Goal: Task Accomplishment & Management: Use online tool/utility

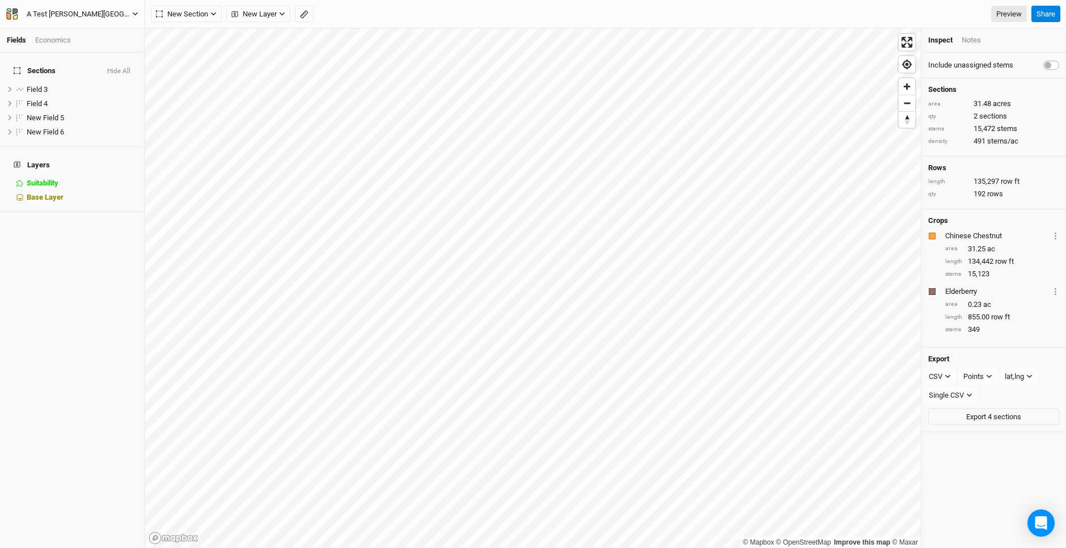
click at [45, 15] on div "A Test [PERSON_NAME][GEOGRAPHIC_DATA]" at bounding box center [79, 14] width 105 height 11
click at [82, 37] on button "Back" at bounding box center [94, 31] width 90 height 15
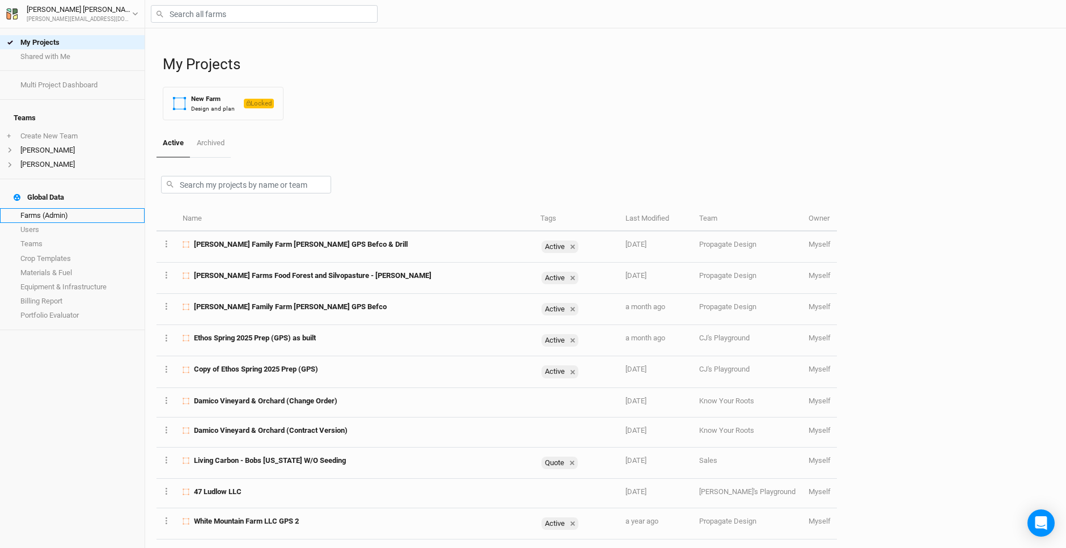
click at [55, 208] on link "Farms (Admin)" at bounding box center [72, 215] width 145 height 14
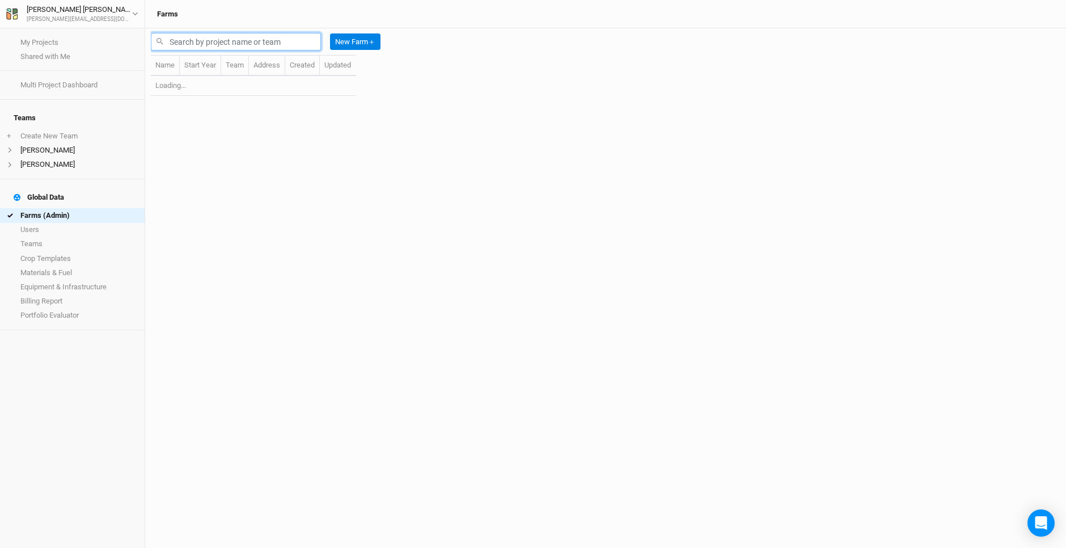
click at [218, 41] on input "text" at bounding box center [236, 42] width 170 height 18
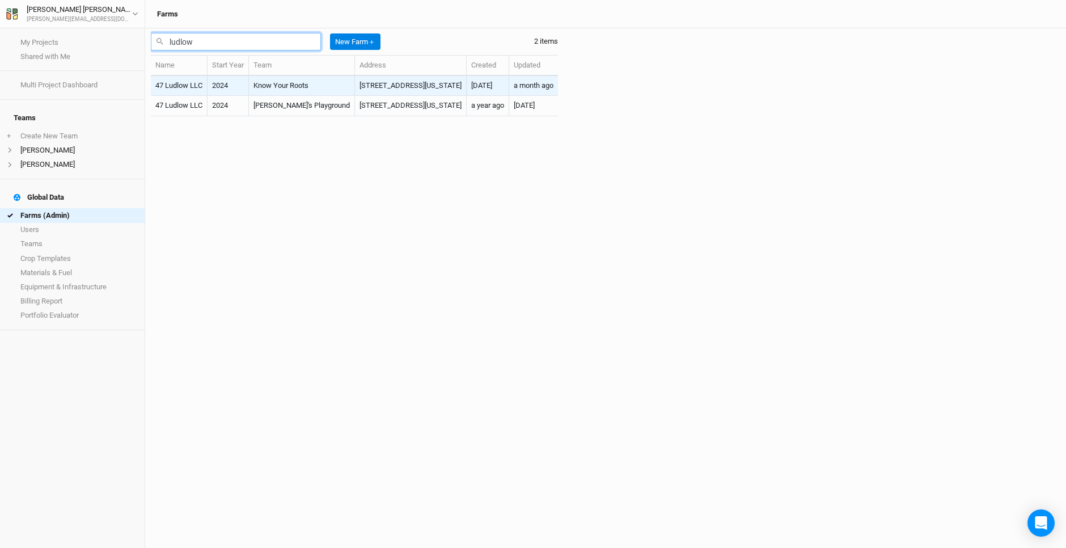
type input "ludlow"
click at [355, 85] on td "[STREET_ADDRESS][US_STATE]" at bounding box center [411, 86] width 112 height 20
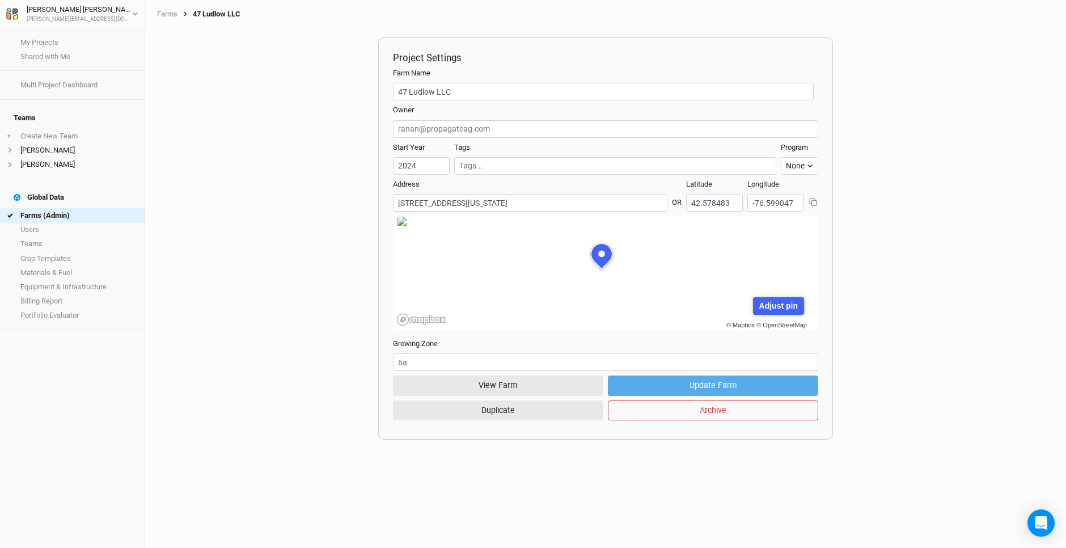
scroll to position [57, 155]
click at [497, 386] on button "View Farm" at bounding box center [498, 385] width 210 height 20
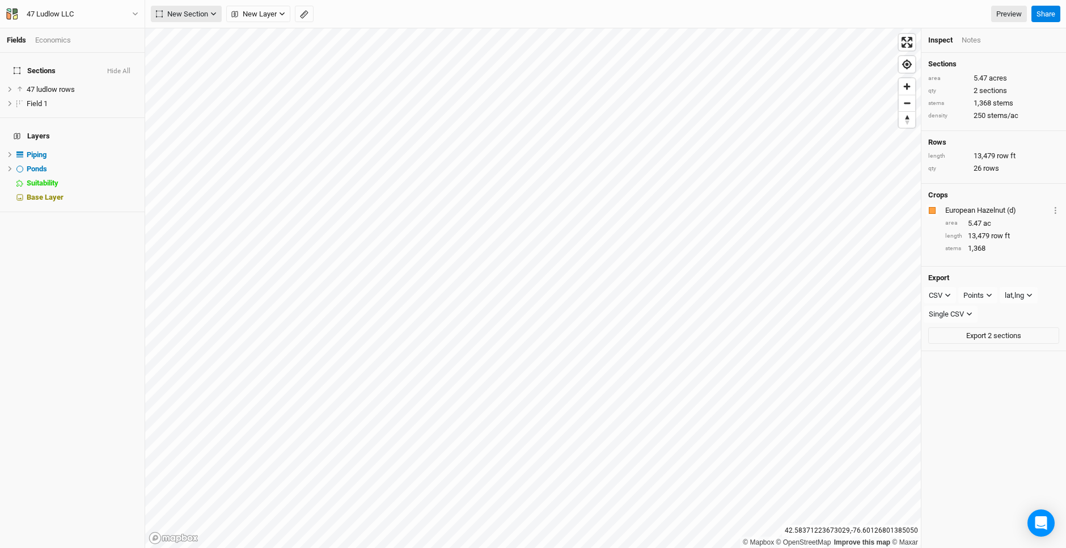
click at [188, 19] on span "New Section" at bounding box center [182, 14] width 52 height 11
click at [189, 37] on div "Grid" at bounding box center [183, 37] width 17 height 13
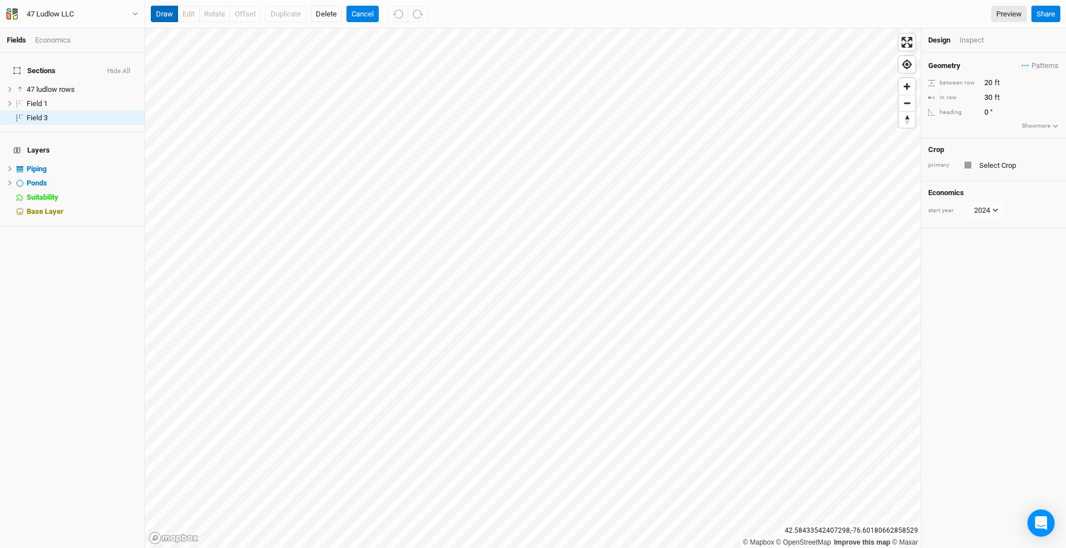
click at [164, 9] on button "draw" at bounding box center [164, 14] width 27 height 17
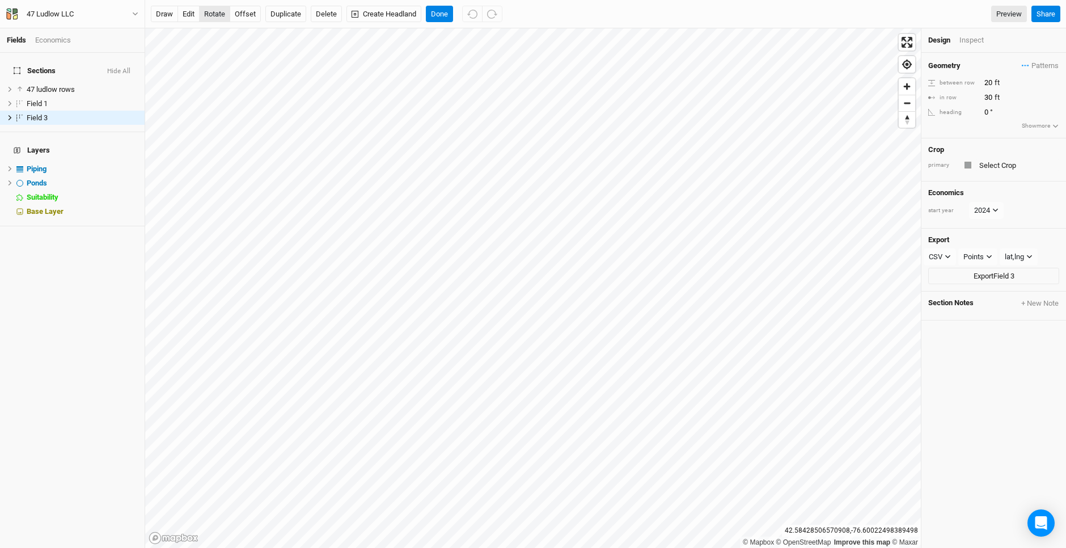
click at [215, 13] on button "rotate" at bounding box center [214, 14] width 31 height 17
type input "339.7"
click at [989, 81] on input "20" at bounding box center [1030, 83] width 99 height 12
type input "2"
type input "16"
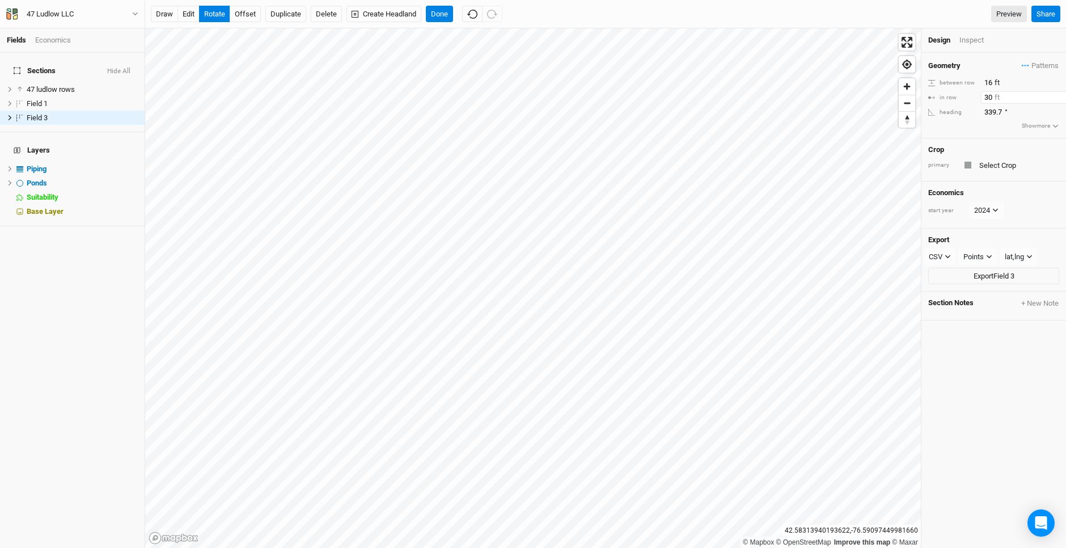
click at [991, 97] on input "30" at bounding box center [1030, 97] width 99 height 12
type input "3"
type input "6"
type input "319.6"
click at [437, 7] on button "Done" at bounding box center [439, 14] width 27 height 17
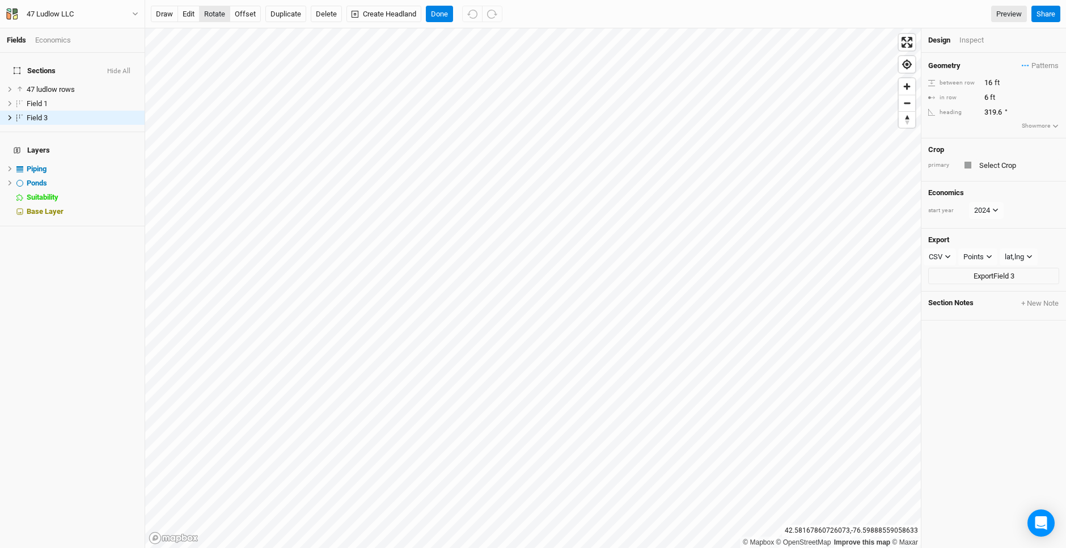
click at [213, 15] on button "rotate" at bounding box center [214, 14] width 31 height 17
type input "354"
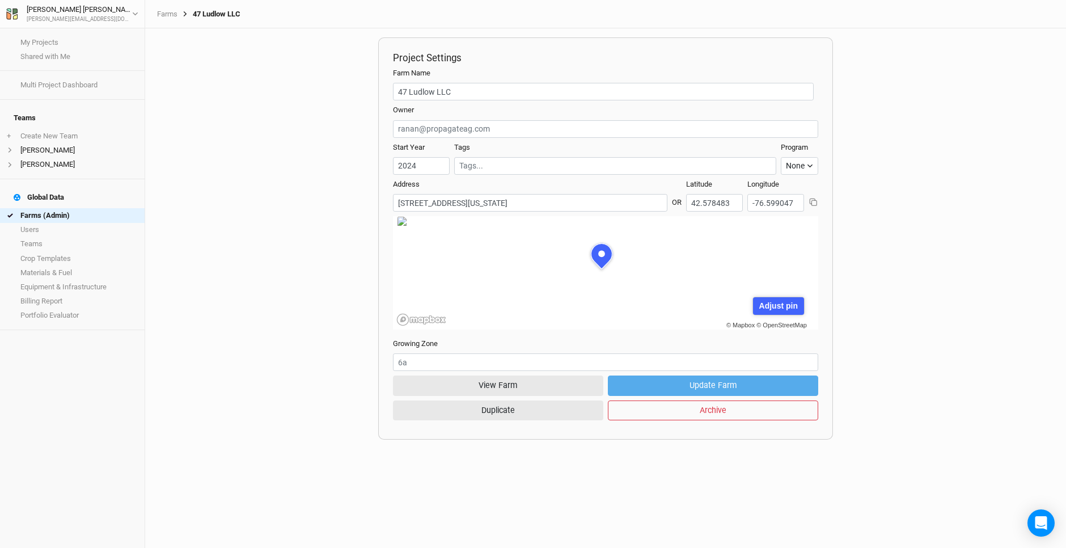
scroll to position [57, 155]
click at [548, 392] on button "View Farm" at bounding box center [498, 385] width 210 height 20
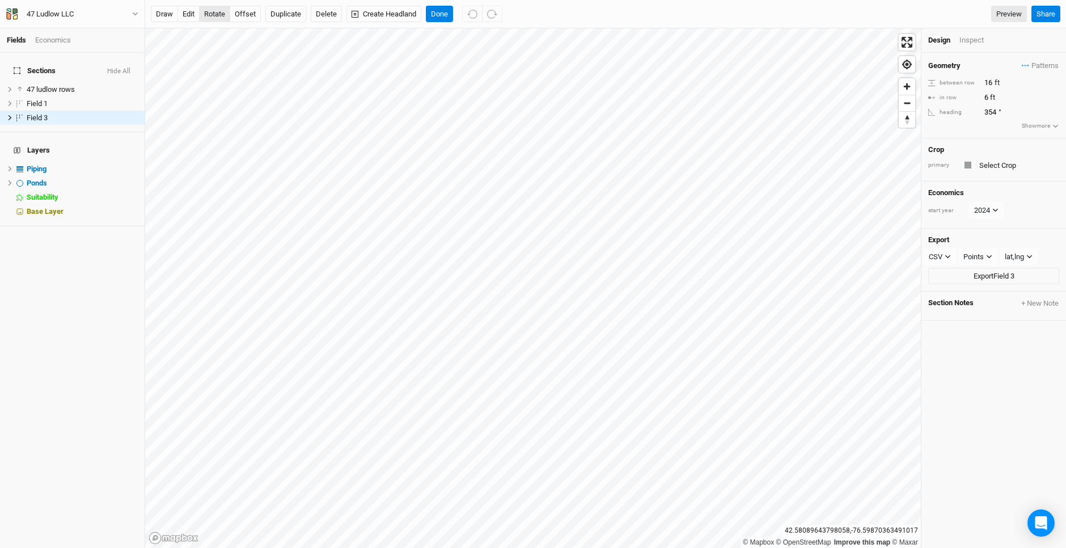
click at [212, 11] on button "rotate" at bounding box center [214, 14] width 31 height 17
type input "337"
click at [446, 13] on button "Done" at bounding box center [439, 14] width 27 height 17
click at [191, 13] on button "edit" at bounding box center [189, 14] width 22 height 17
click at [440, 14] on button "Done" at bounding box center [439, 14] width 27 height 17
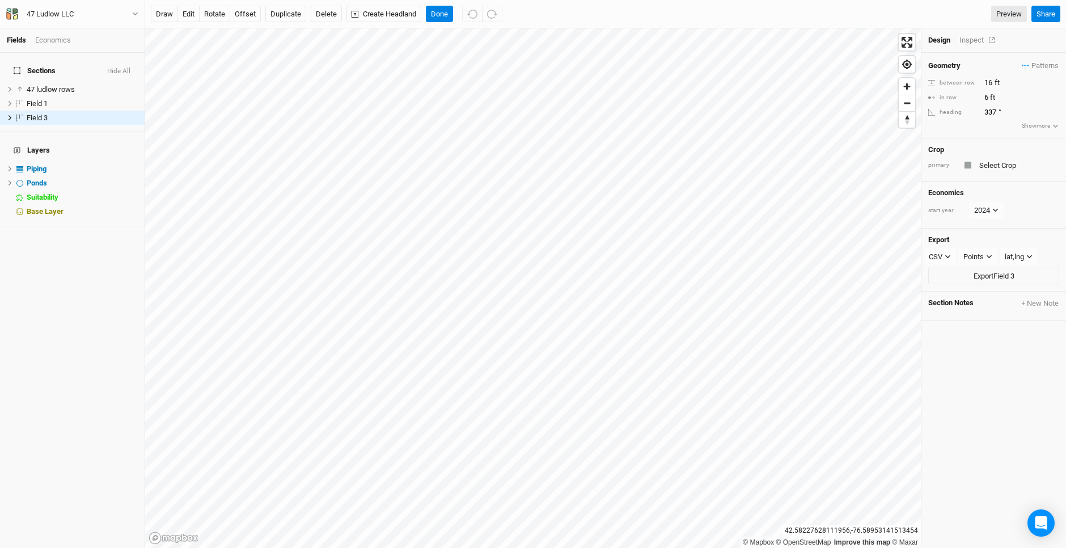
click at [969, 40] on div "Inspect" at bounding box center [980, 40] width 40 height 10
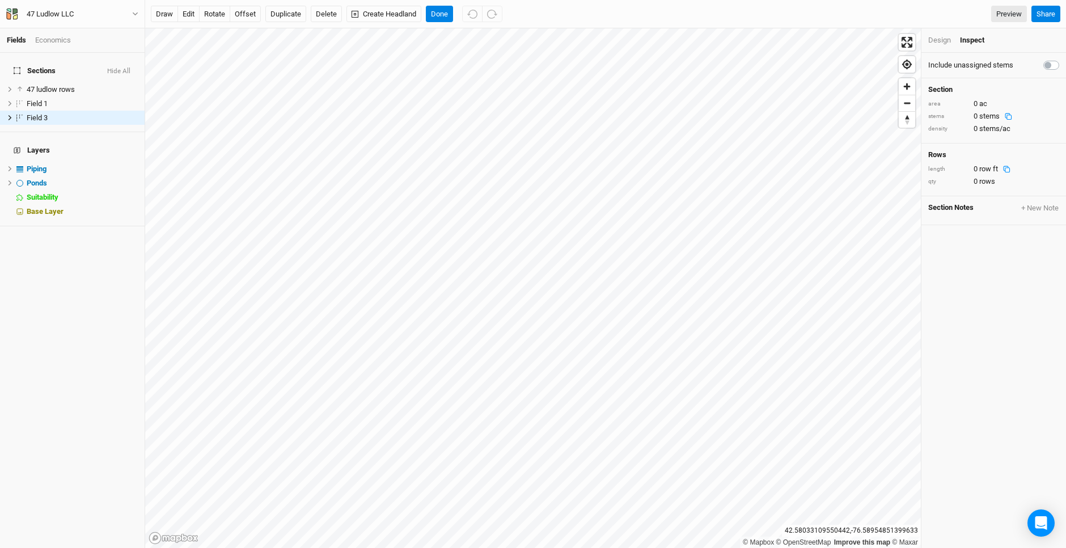
click at [938, 39] on div "Design" at bounding box center [939, 40] width 23 height 10
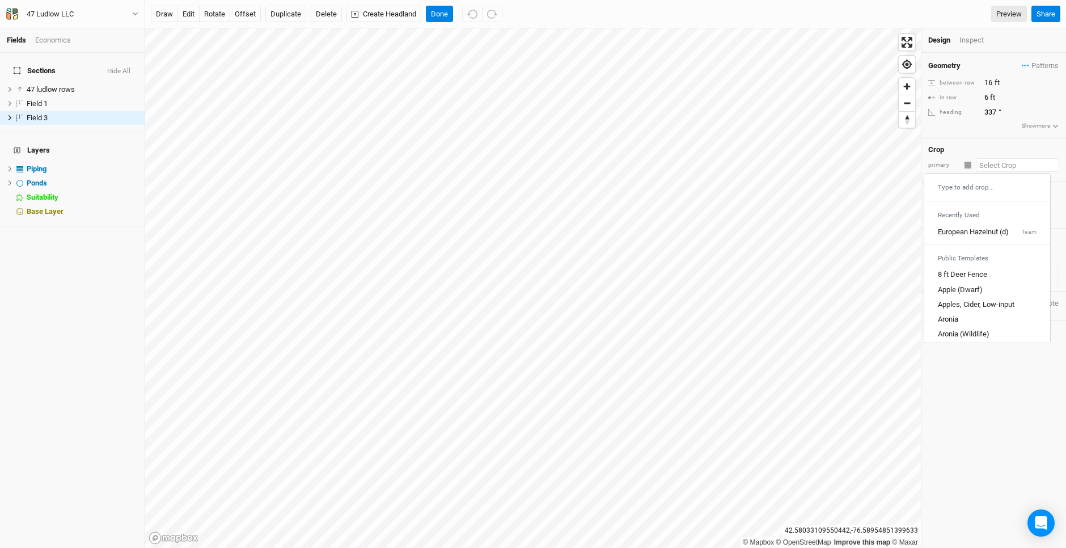
click at [983, 166] on input "text" at bounding box center [1017, 165] width 83 height 14
click at [964, 234] on div "Apple (Dwarf)" at bounding box center [960, 233] width 45 height 10
type input "Apple (Dwarf)"
type input "12"
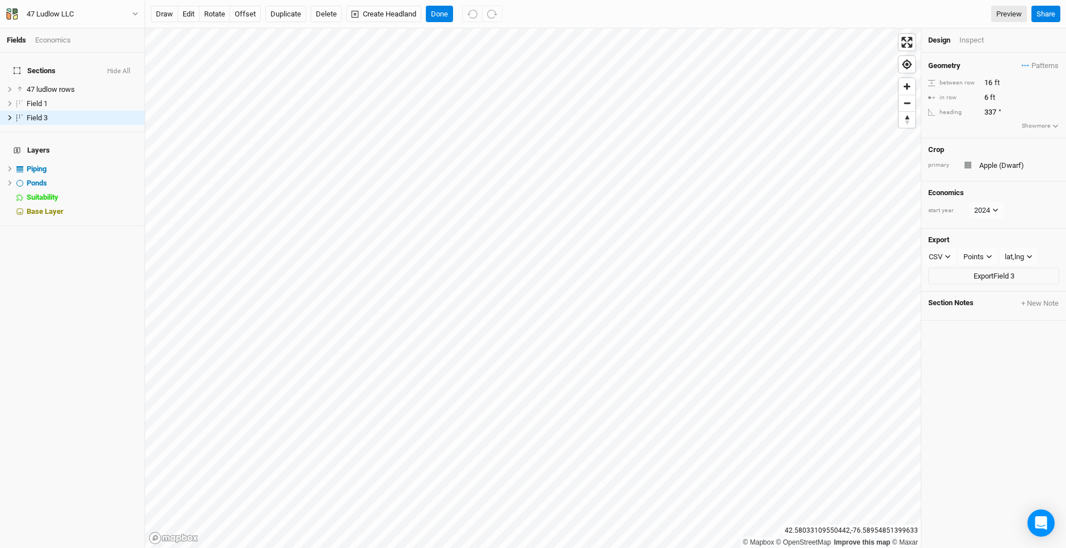
type input "4"
click at [989, 96] on input "4" at bounding box center [1030, 97] width 99 height 12
type input "6"
click at [992, 80] on input "12" at bounding box center [1030, 83] width 99 height 12
click at [994, 81] on input "126" at bounding box center [1030, 83] width 99 height 12
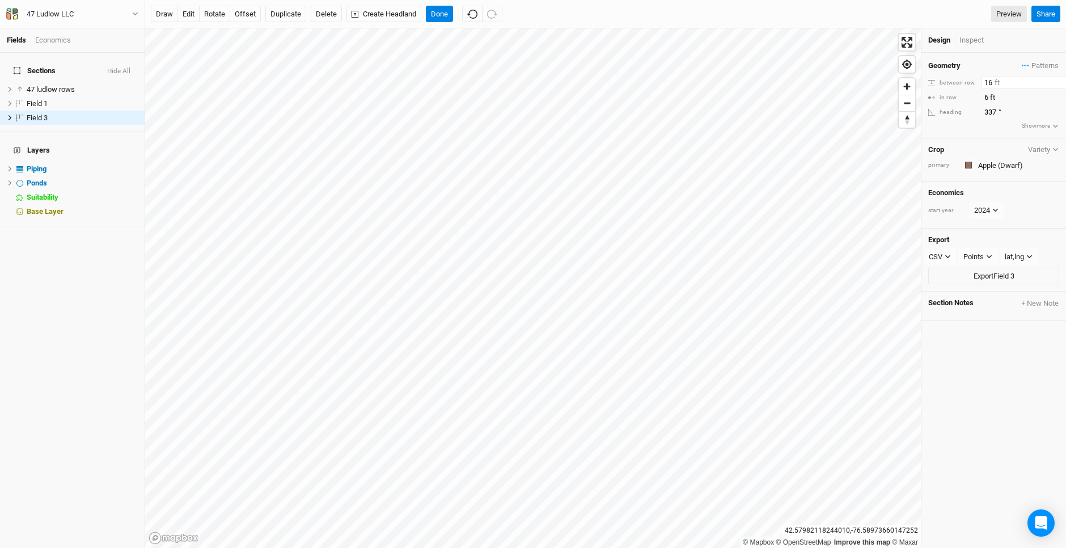
type input "16"
click at [972, 40] on div "Inspect" at bounding box center [980, 40] width 40 height 10
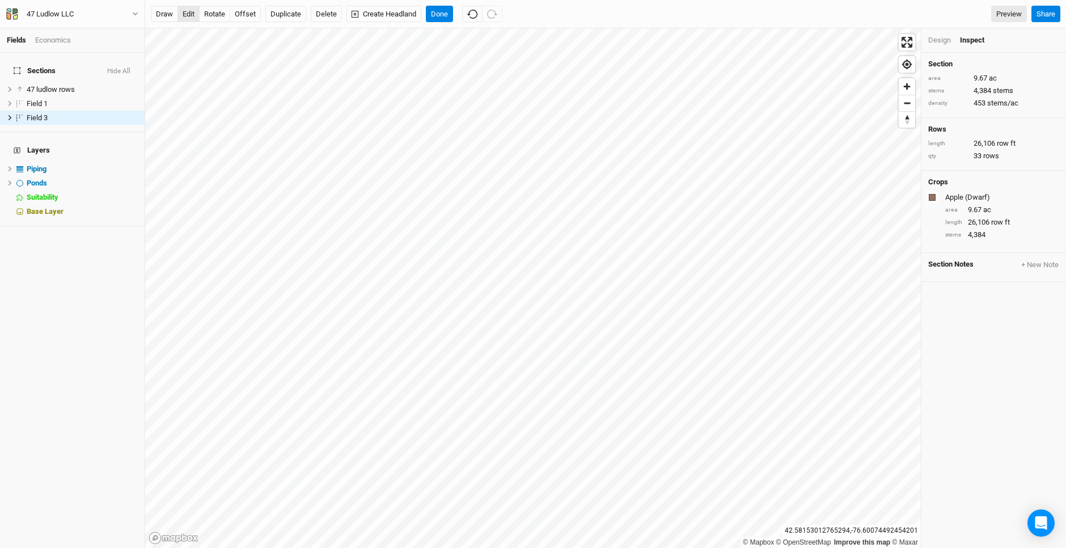
click at [188, 16] on button "edit" at bounding box center [189, 14] width 22 height 17
click at [442, 12] on button "Done" at bounding box center [439, 14] width 27 height 17
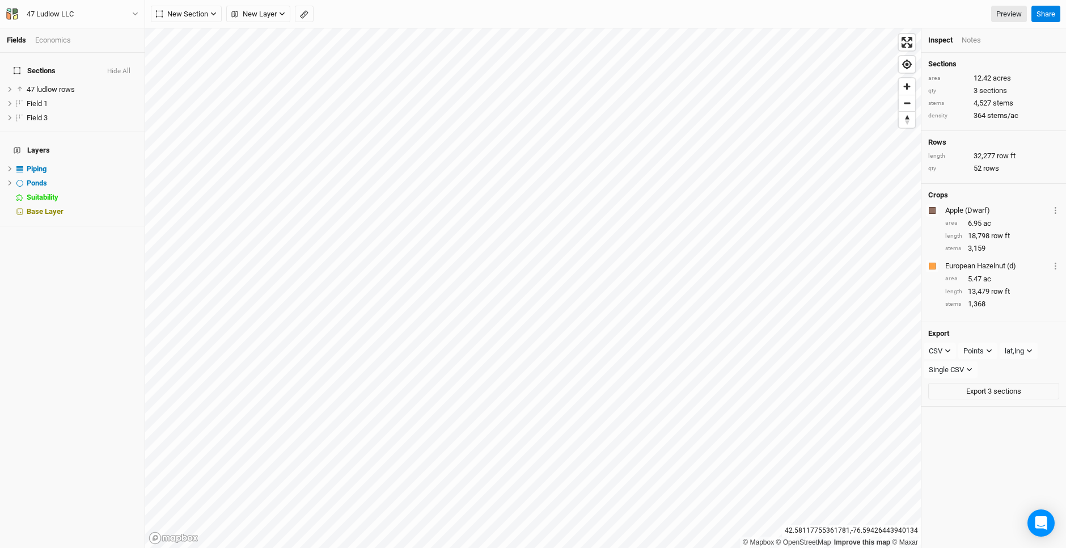
click at [939, 40] on div "Inspect" at bounding box center [940, 40] width 24 height 10
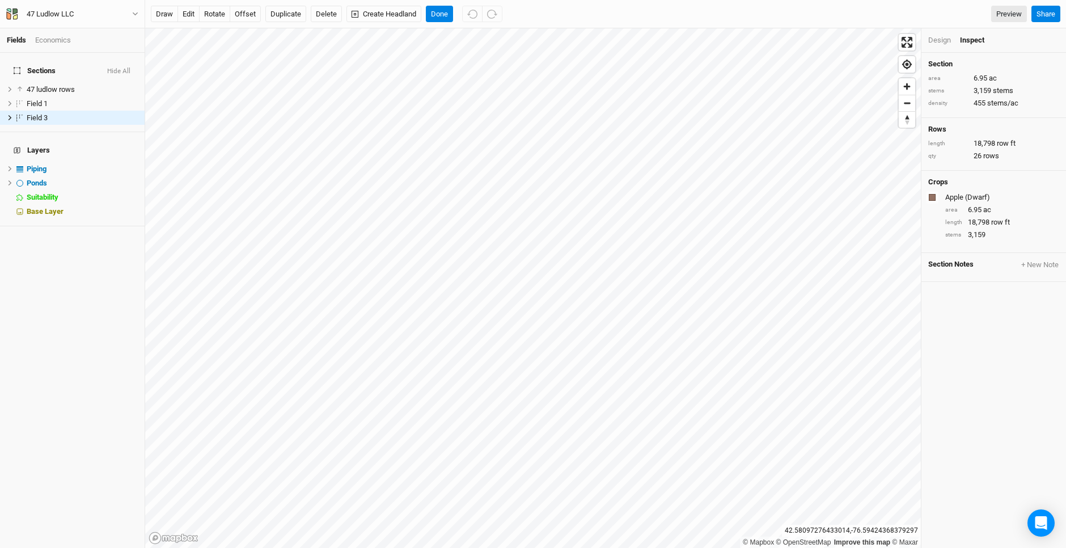
click at [941, 41] on div "Design" at bounding box center [939, 40] width 23 height 10
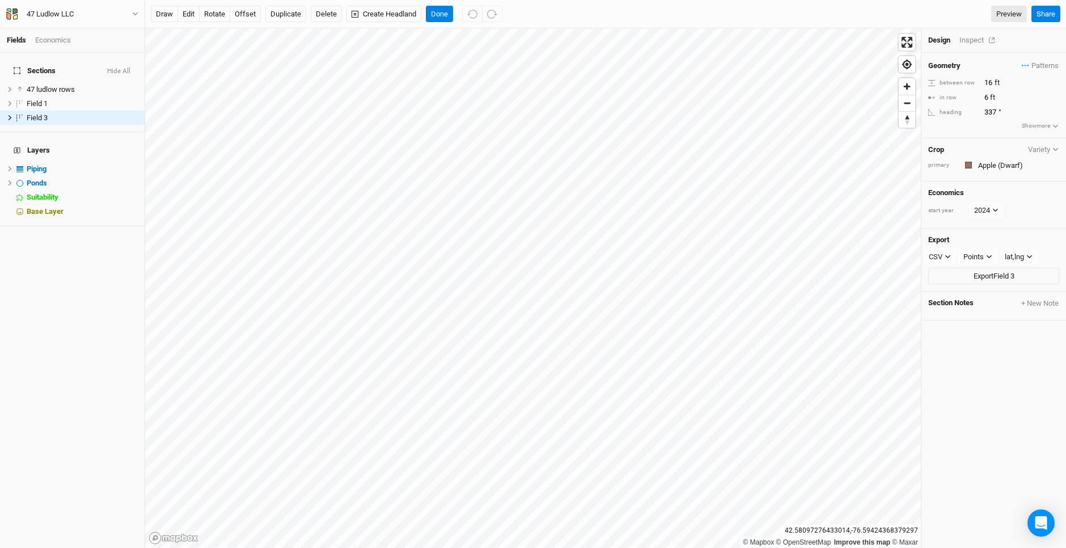
click at [968, 39] on div "Inspect" at bounding box center [980, 40] width 40 height 10
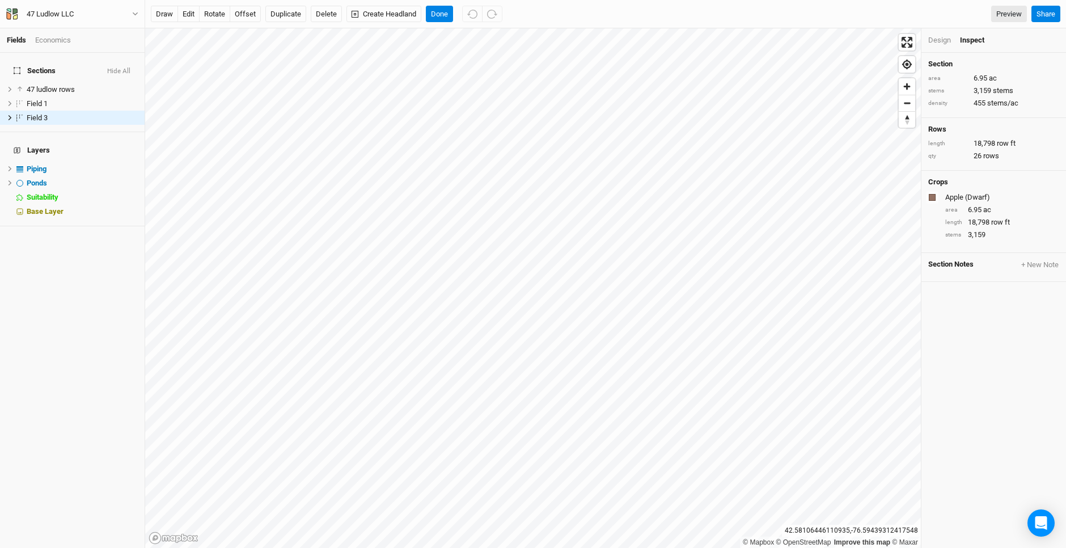
click at [946, 41] on div "Design" at bounding box center [939, 40] width 23 height 10
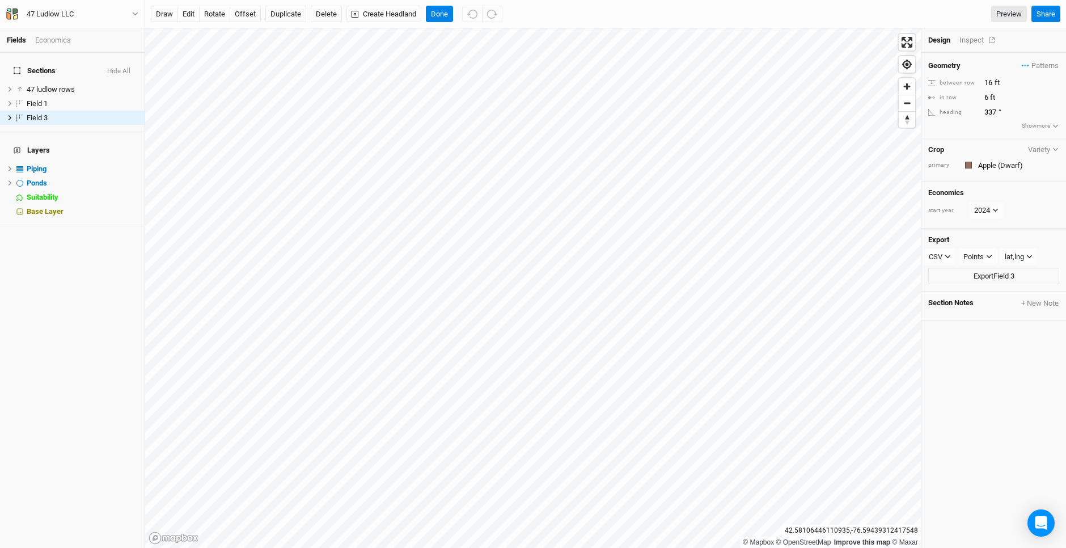
click at [981, 40] on div "Inspect" at bounding box center [980, 40] width 40 height 10
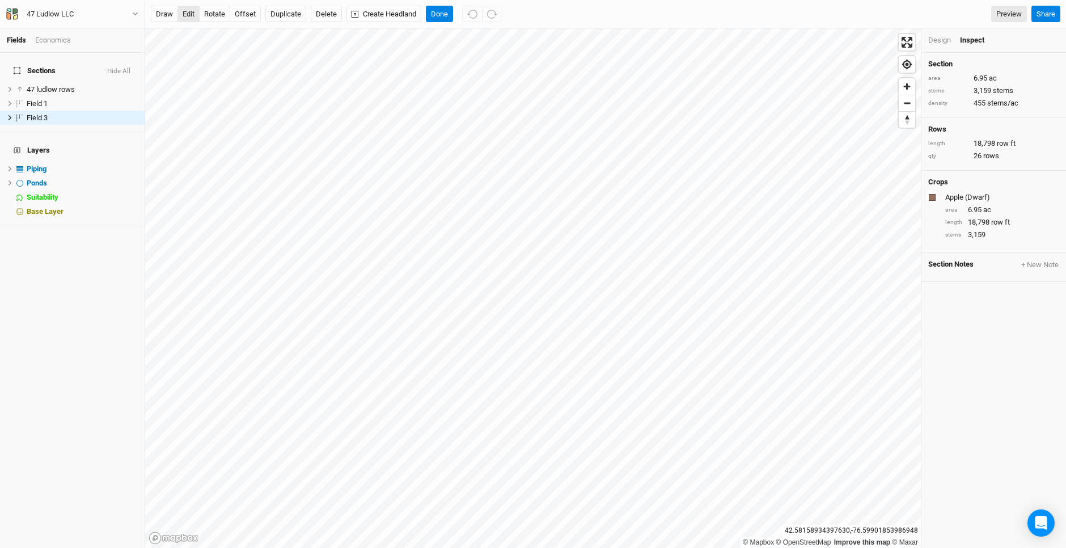
click at [184, 7] on button "edit" at bounding box center [189, 14] width 22 height 17
click at [440, 9] on button "Done" at bounding box center [439, 14] width 27 height 17
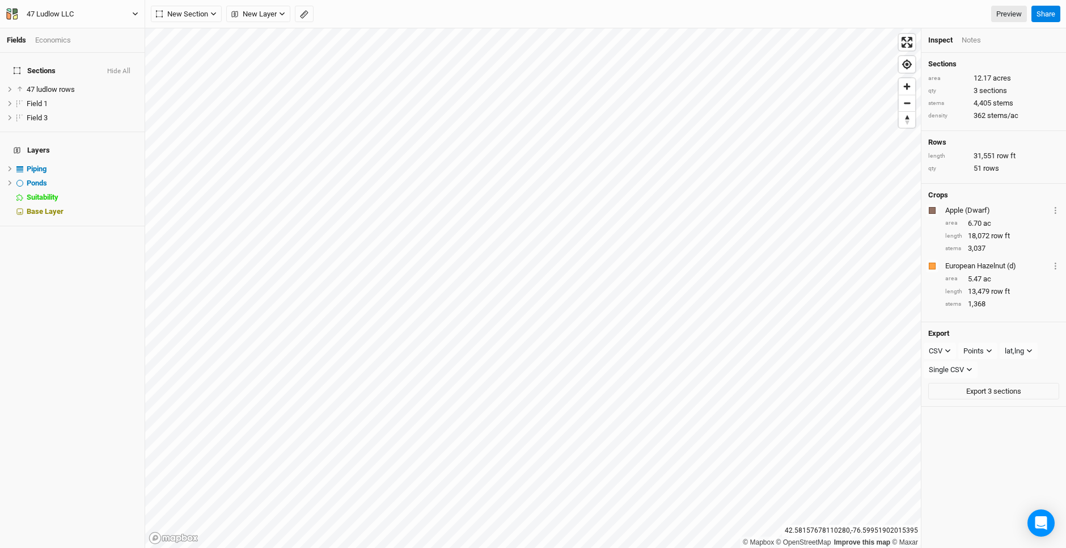
click at [9, 14] on icon "button" at bounding box center [9, 15] width 5 height 8
click at [74, 31] on button "Back" at bounding box center [94, 31] width 90 height 15
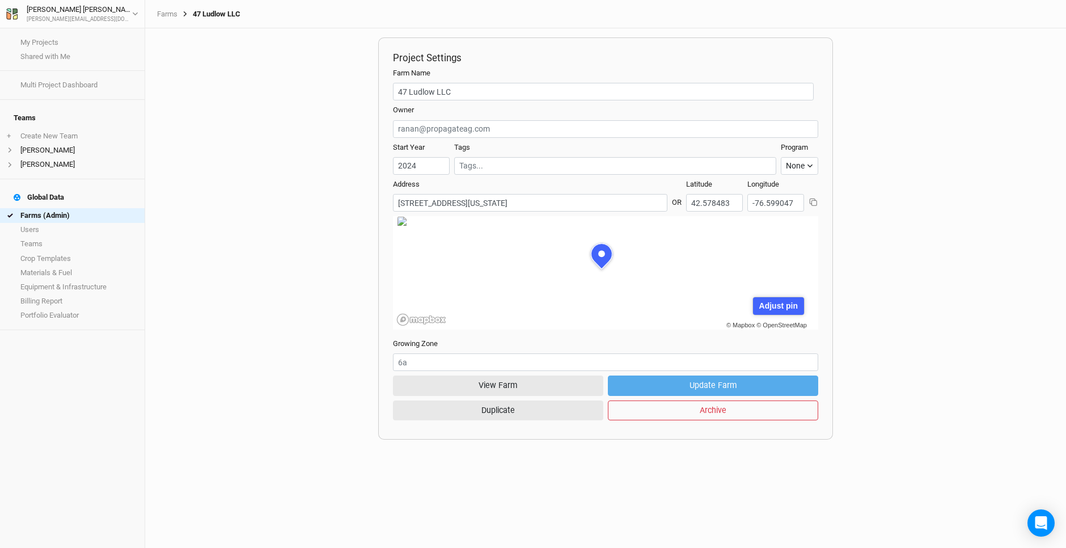
scroll to position [57, 155]
click at [56, 38] on link "My Projects" at bounding box center [72, 42] width 145 height 14
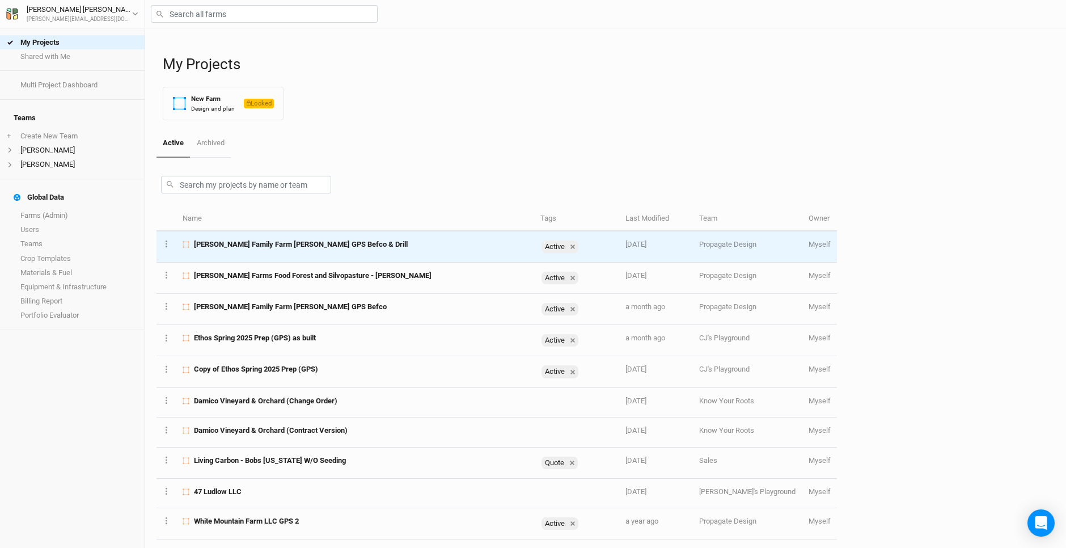
click at [293, 242] on span "[PERSON_NAME] Family Farm [PERSON_NAME] GPS Befco & Drill" at bounding box center [301, 244] width 214 height 10
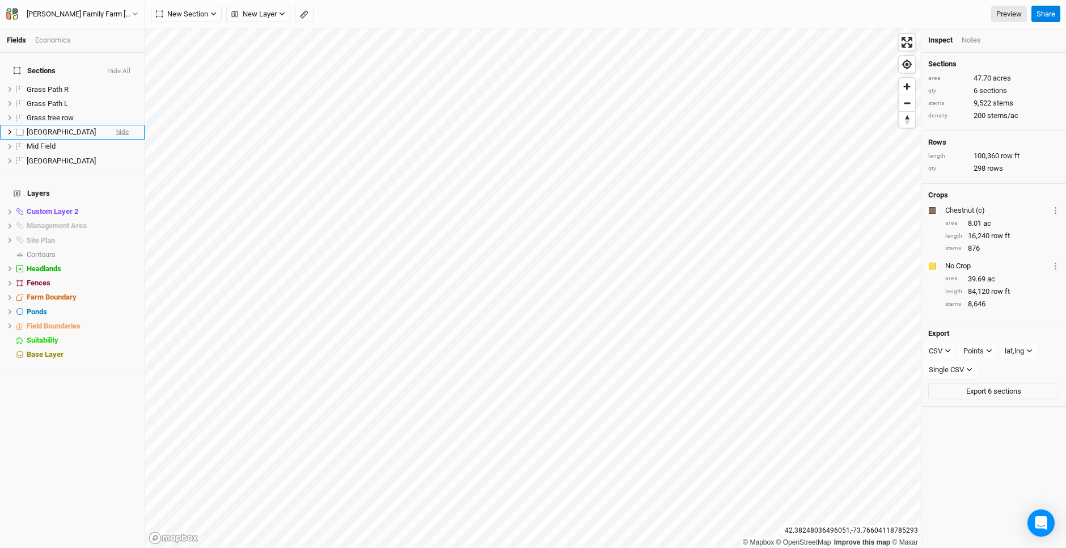
click at [116, 125] on span "hide" at bounding box center [122, 132] width 12 height 14
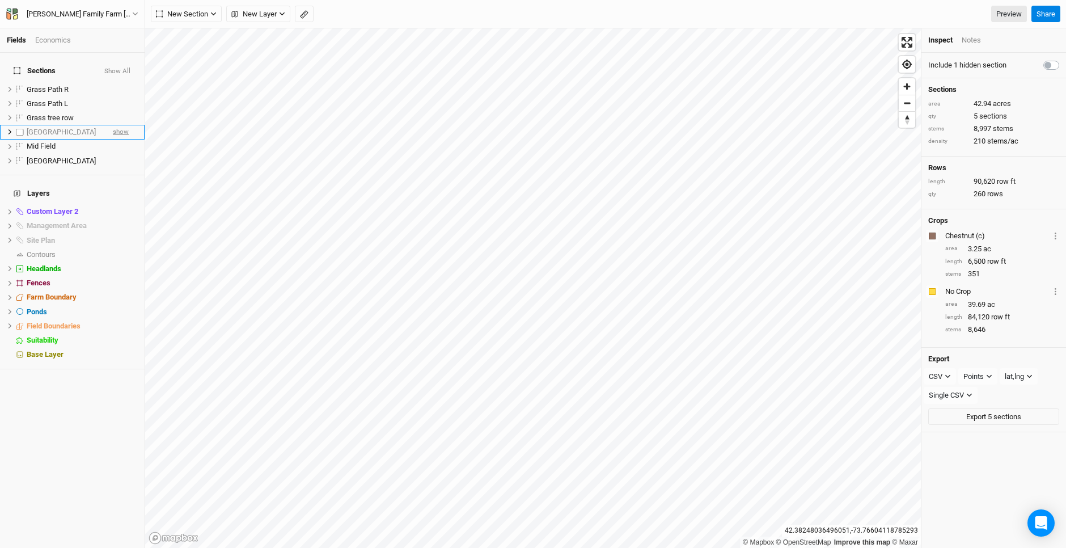
click at [115, 125] on span "show" at bounding box center [121, 132] width 16 height 14
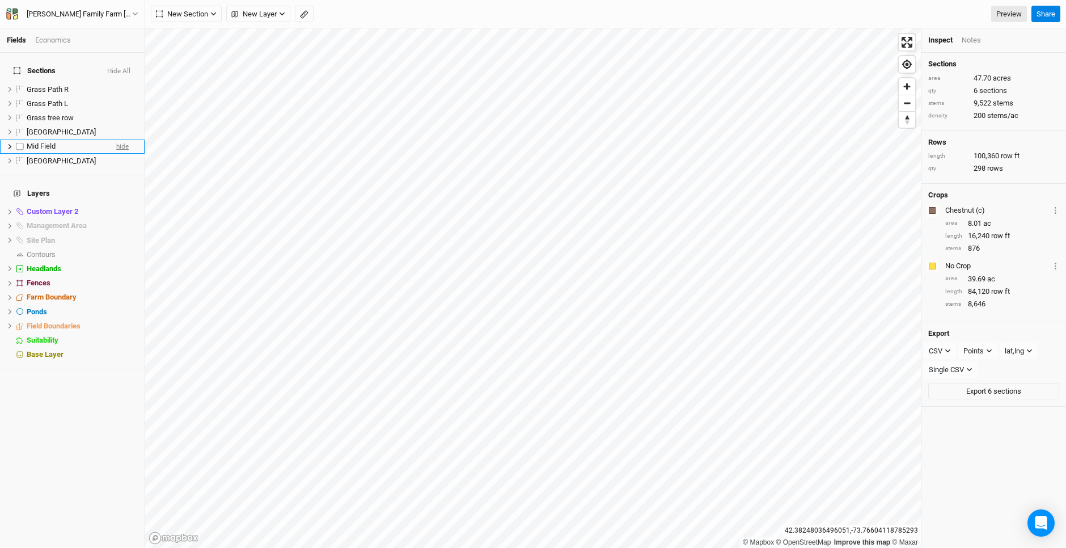
click at [116, 141] on span "hide" at bounding box center [122, 147] width 12 height 14
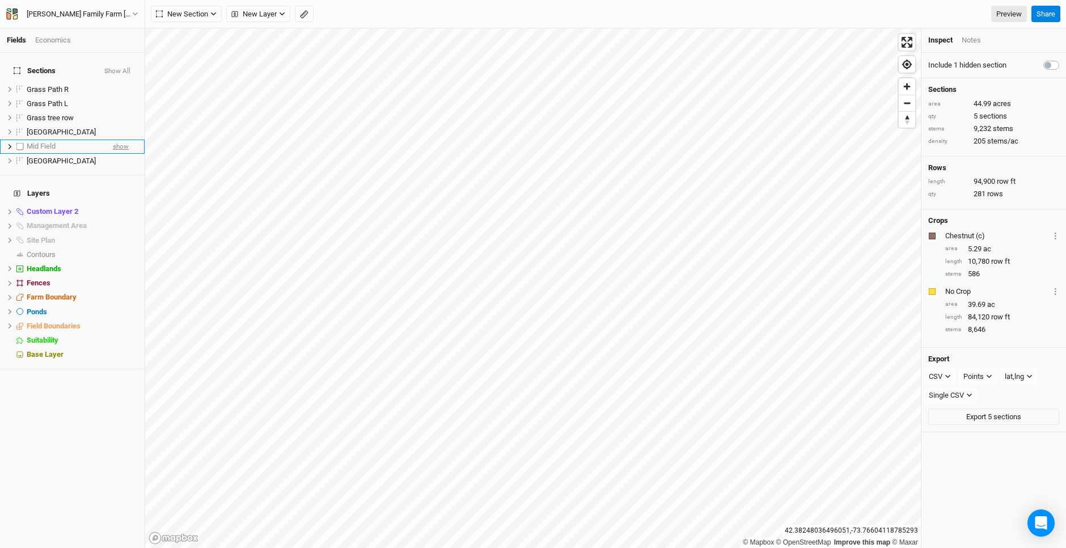
click at [115, 141] on span "show" at bounding box center [121, 147] width 16 height 14
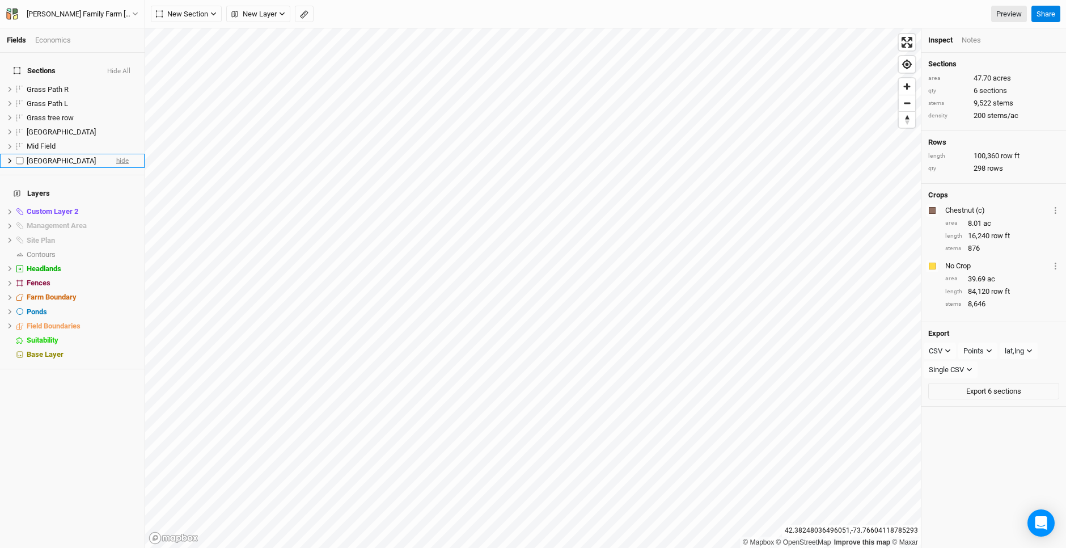
click at [116, 154] on span "hide" at bounding box center [122, 161] width 12 height 14
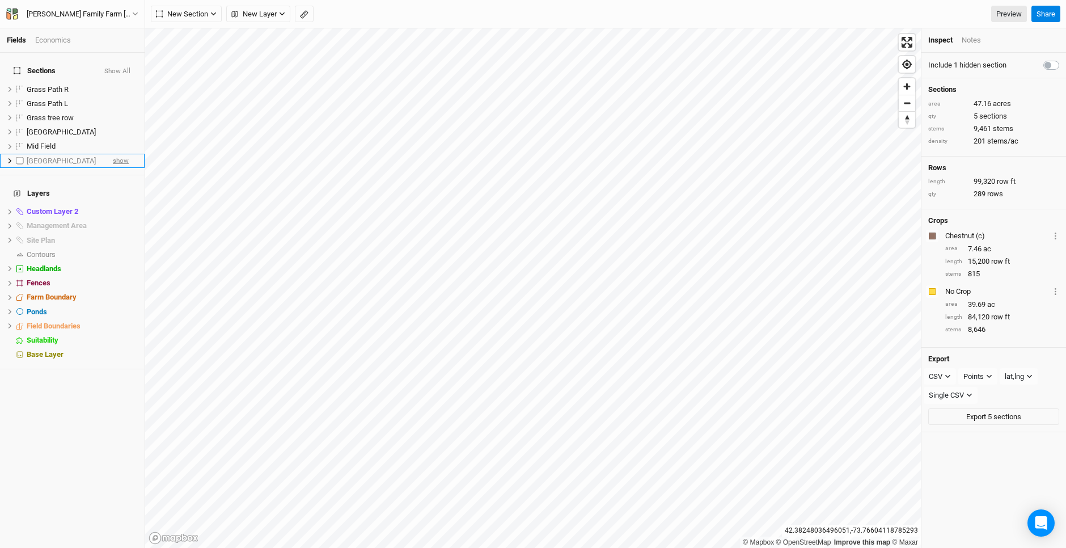
click at [114, 154] on span "show" at bounding box center [121, 161] width 16 height 14
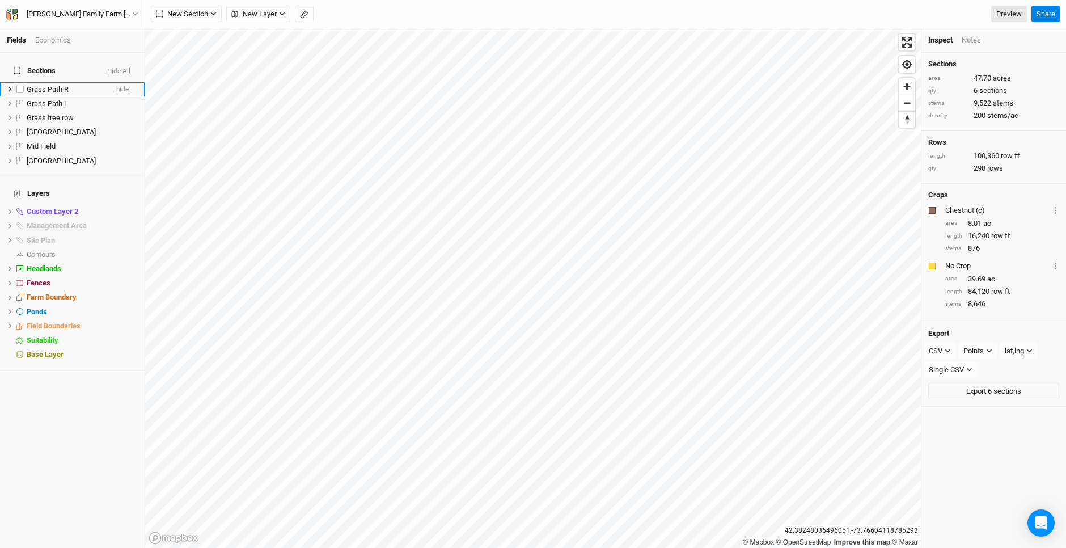
click at [116, 82] on span "hide" at bounding box center [122, 89] width 12 height 14
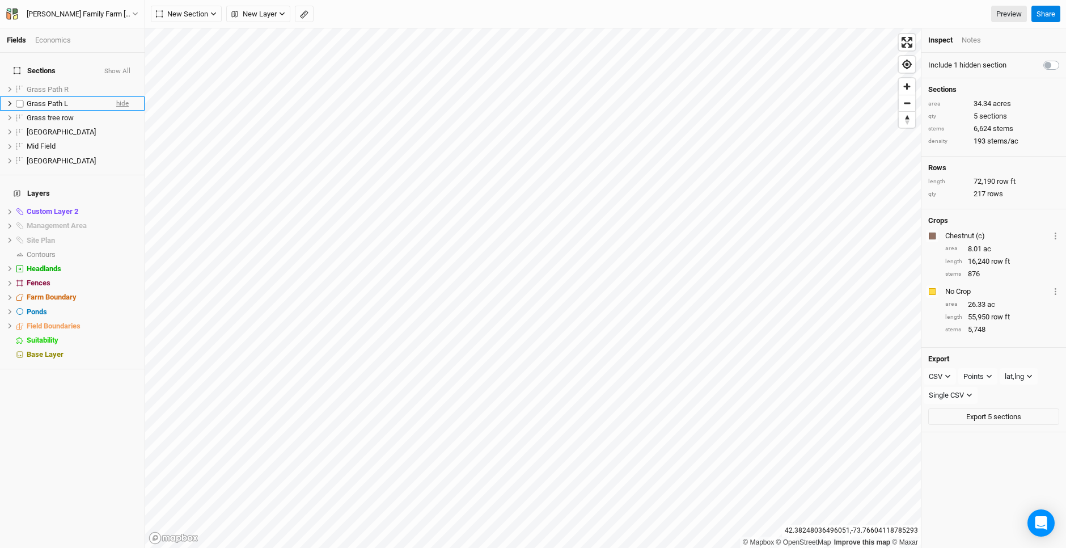
click at [116, 97] on span "hide" at bounding box center [122, 103] width 12 height 14
click at [117, 111] on span "hide" at bounding box center [122, 118] width 12 height 14
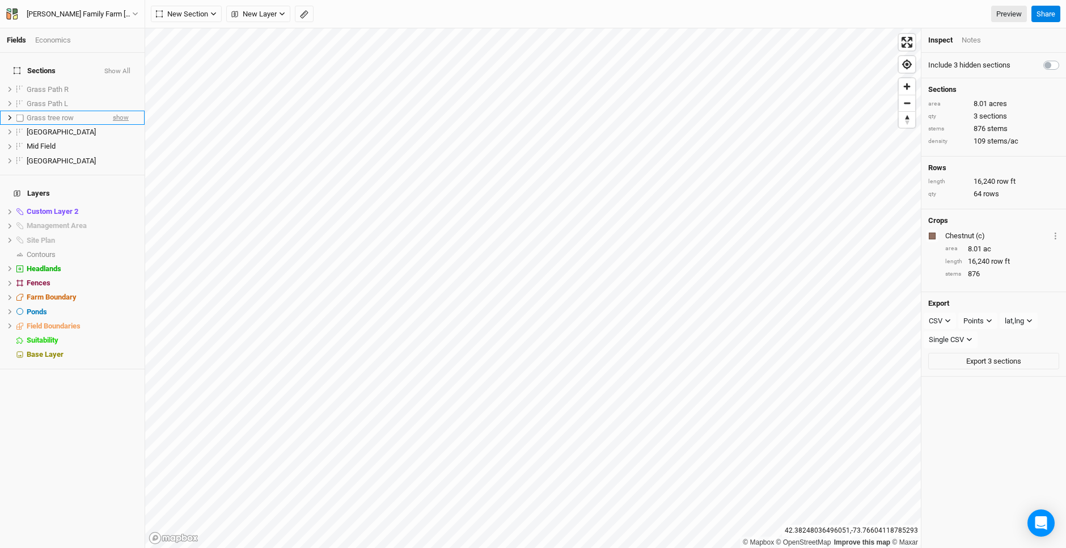
click at [117, 111] on span "show" at bounding box center [121, 118] width 16 height 14
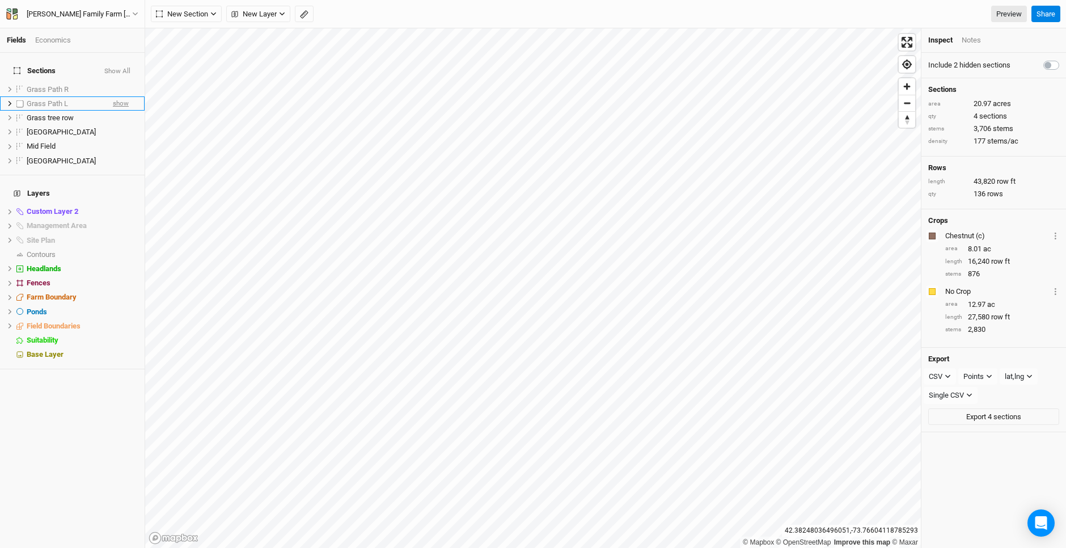
click at [118, 96] on span "show" at bounding box center [121, 103] width 16 height 14
click at [117, 83] on span "show" at bounding box center [121, 89] width 16 height 14
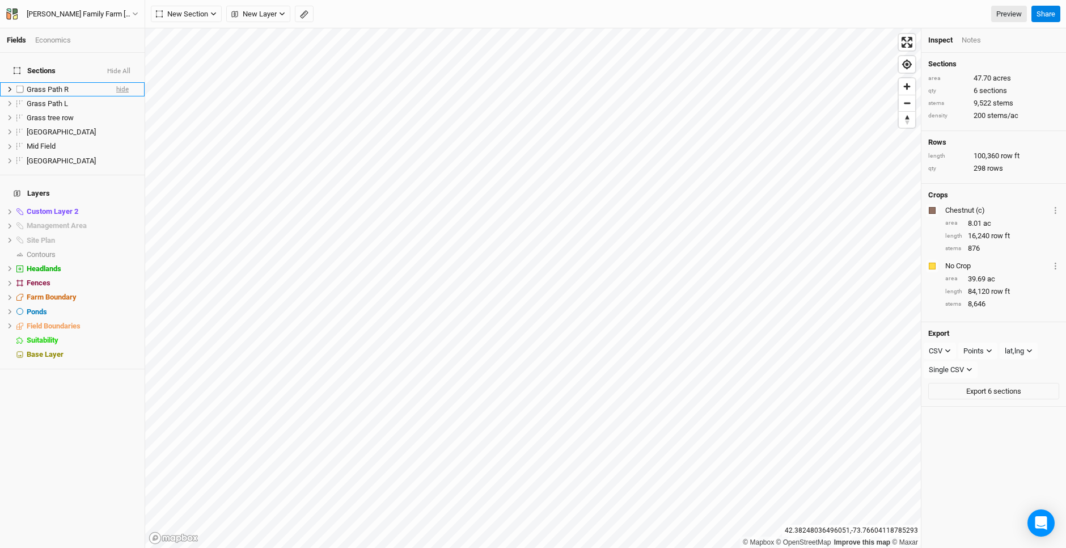
click at [117, 83] on span "hide" at bounding box center [122, 89] width 12 height 14
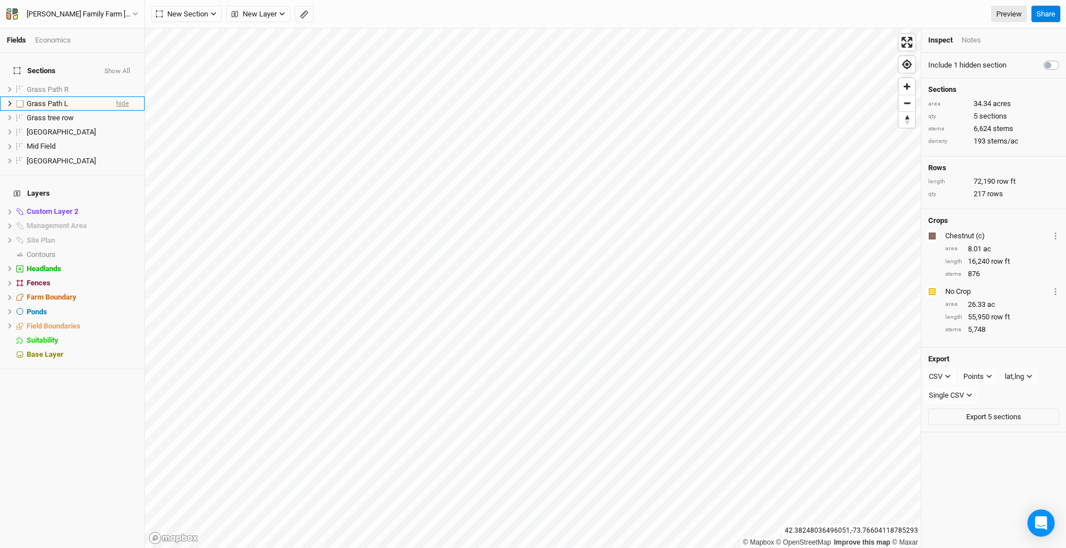
click at [116, 96] on span "hide" at bounding box center [122, 103] width 12 height 14
click at [83, 468] on div "Sections Show All Grass Path R show Grass Path L show Grass tree row hide [GEOG…" at bounding box center [72, 300] width 145 height 495
click at [113, 82] on span "show" at bounding box center [121, 89] width 16 height 14
click at [113, 99] on span "show" at bounding box center [121, 103] width 16 height 14
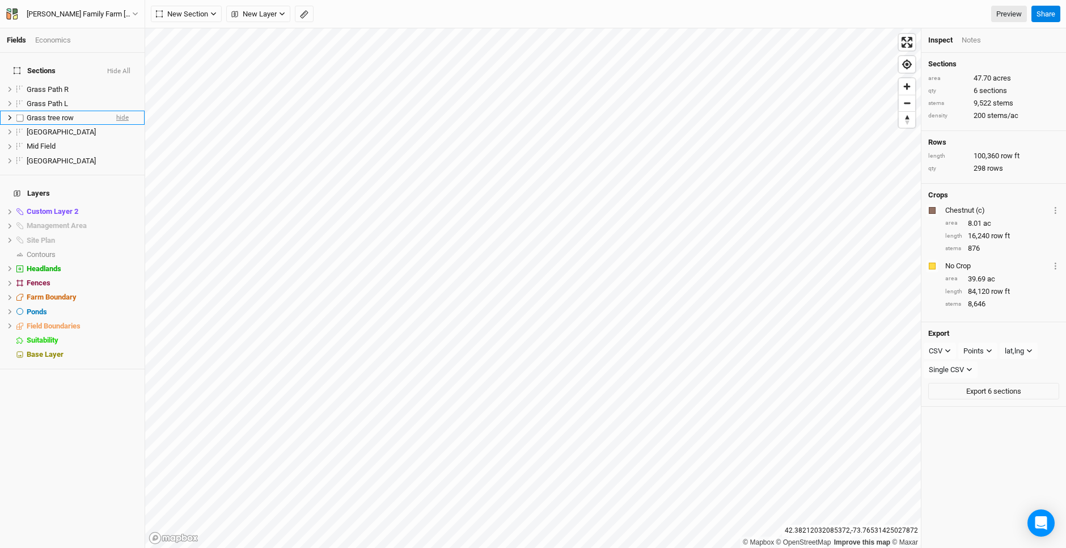
click at [116, 111] on span "hide" at bounding box center [122, 118] width 12 height 14
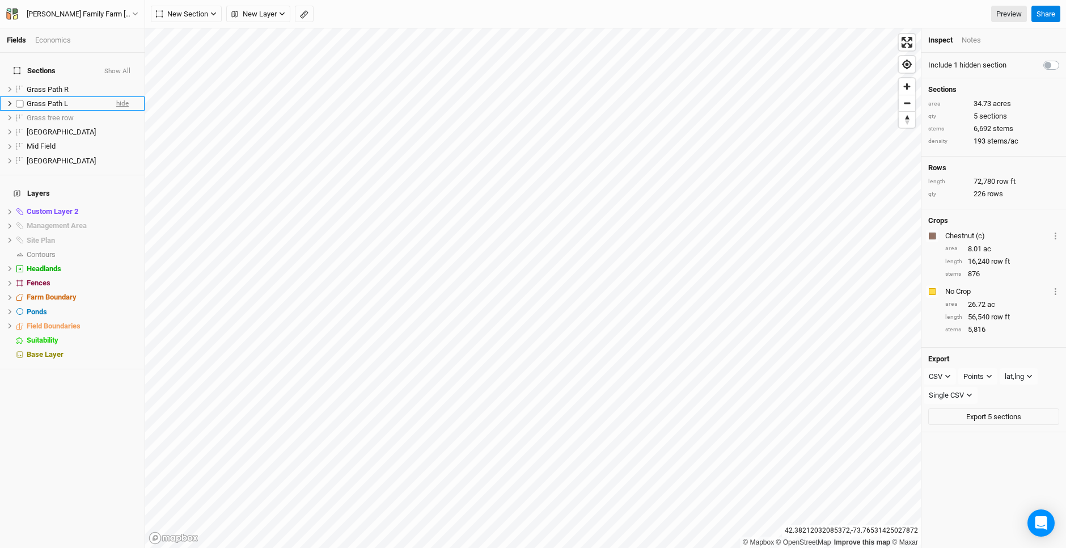
click at [119, 97] on span "hide" at bounding box center [122, 103] width 12 height 14
click at [119, 82] on span "hide" at bounding box center [122, 89] width 12 height 14
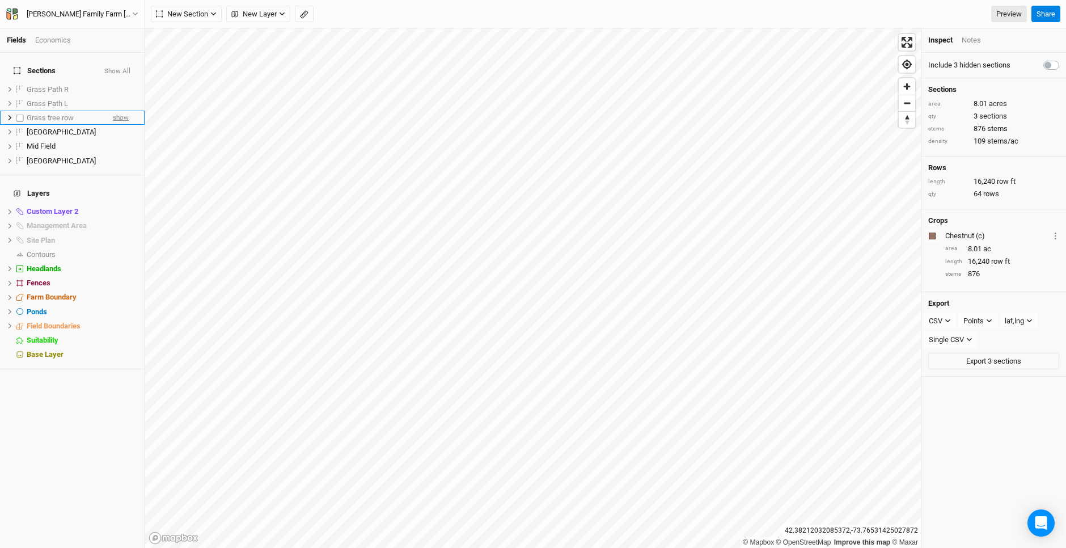
click at [115, 111] on span "show" at bounding box center [121, 118] width 16 height 14
click at [116, 111] on span "hide" at bounding box center [122, 118] width 12 height 14
click at [115, 111] on span "show" at bounding box center [121, 118] width 16 height 14
click at [116, 111] on span "hide" at bounding box center [122, 118] width 12 height 14
click at [115, 111] on span "show" at bounding box center [121, 118] width 16 height 14
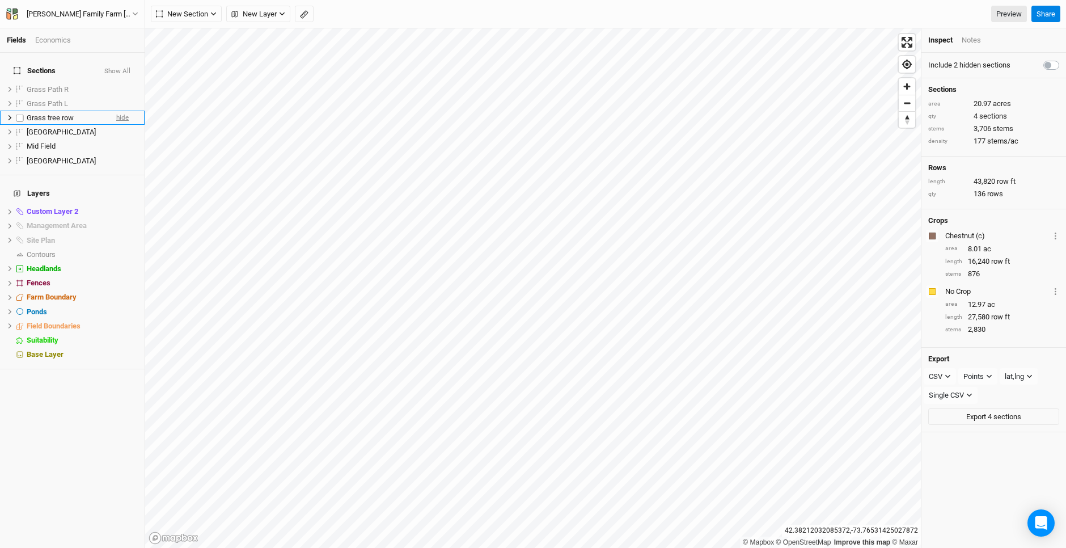
click at [116, 111] on span "hide" at bounding box center [122, 118] width 12 height 14
click at [115, 111] on span "show" at bounding box center [121, 118] width 16 height 14
click at [116, 111] on span "hide" at bounding box center [122, 118] width 12 height 14
click at [115, 111] on span "show" at bounding box center [121, 118] width 16 height 14
click at [116, 111] on span "hide" at bounding box center [122, 118] width 12 height 14
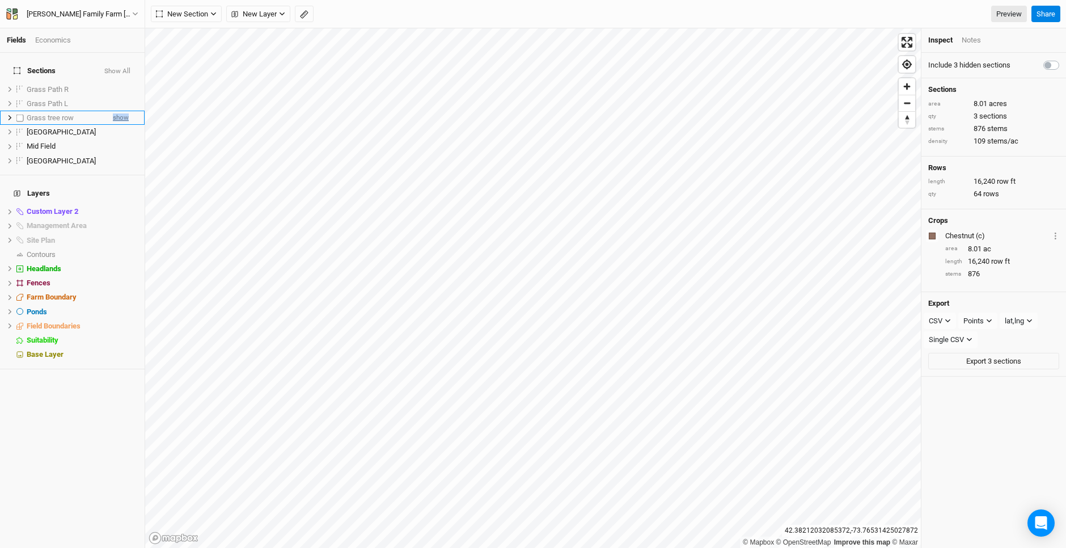
click at [115, 111] on span "show" at bounding box center [121, 118] width 16 height 14
click at [116, 111] on span "hide" at bounding box center [122, 118] width 12 height 14
click at [116, 96] on span "show" at bounding box center [121, 103] width 16 height 14
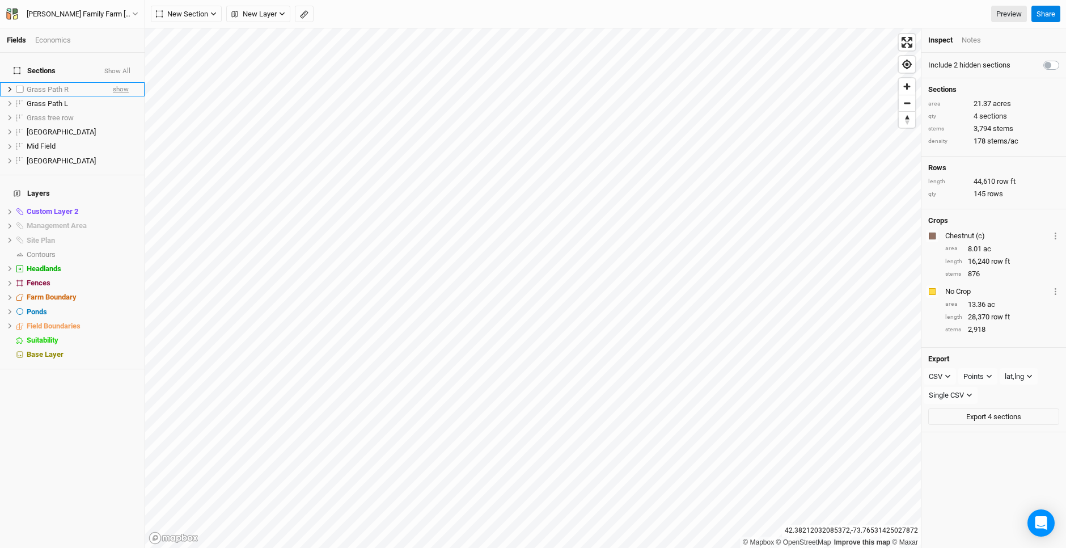
click at [117, 83] on span "show" at bounding box center [121, 89] width 16 height 14
click at [114, 111] on span "show" at bounding box center [121, 118] width 16 height 14
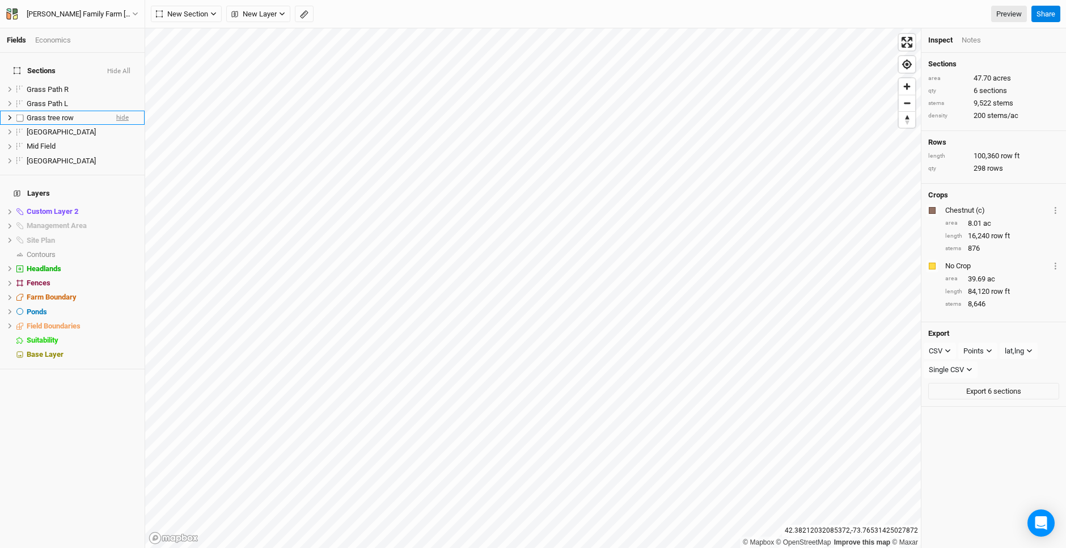
click at [116, 111] on span "hide" at bounding box center [122, 118] width 12 height 14
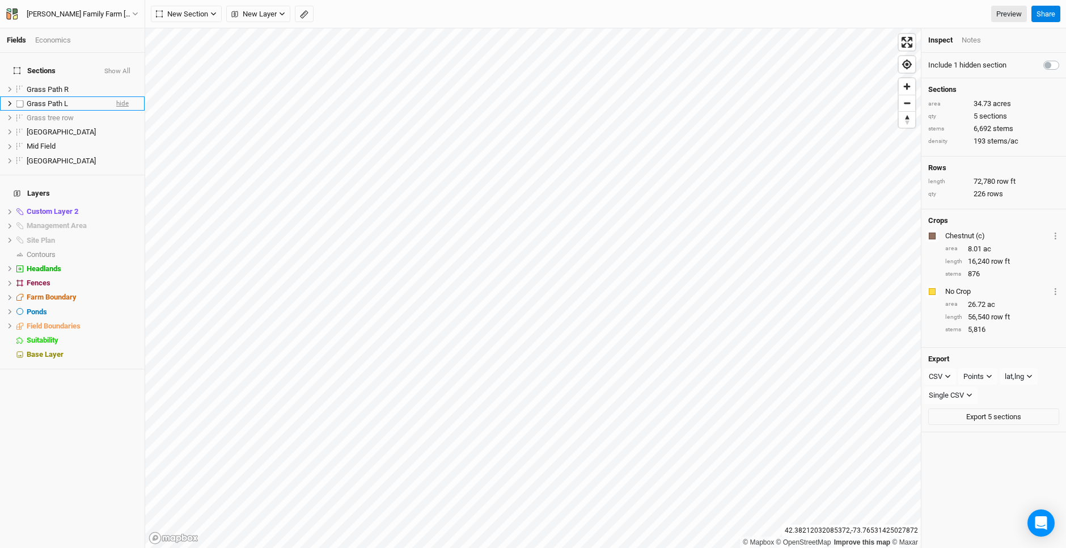
click at [116, 99] on span "hide" at bounding box center [122, 103] width 12 height 14
click at [118, 82] on span "hide" at bounding box center [122, 89] width 12 height 14
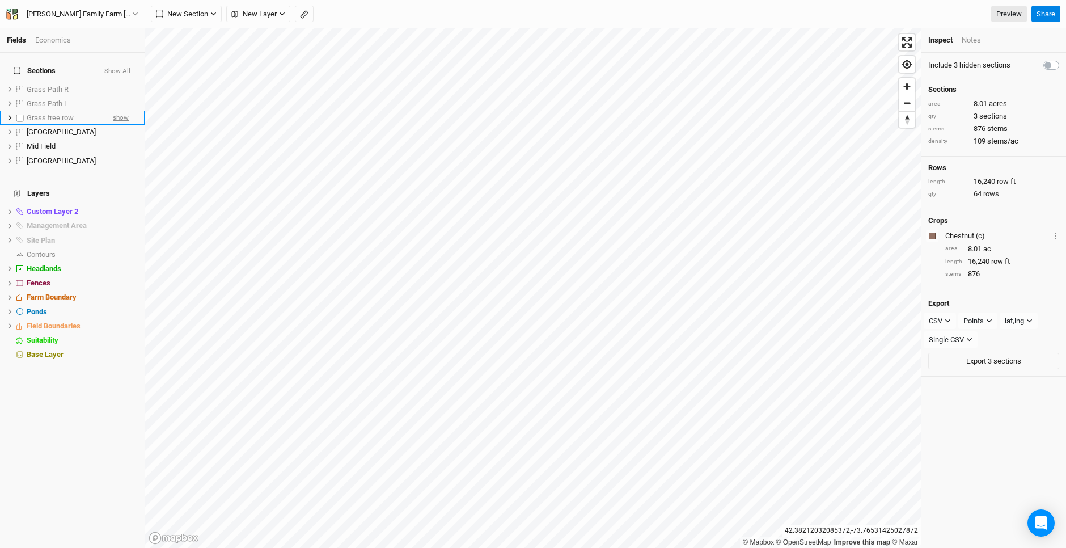
click at [116, 111] on span "show" at bounding box center [121, 118] width 16 height 14
click at [116, 113] on span "hide" at bounding box center [122, 118] width 12 height 14
click at [19, 11] on div "[PERSON_NAME] Family Farm [PERSON_NAME] GPS Befco & Drill" at bounding box center [80, 14] width 124 height 11
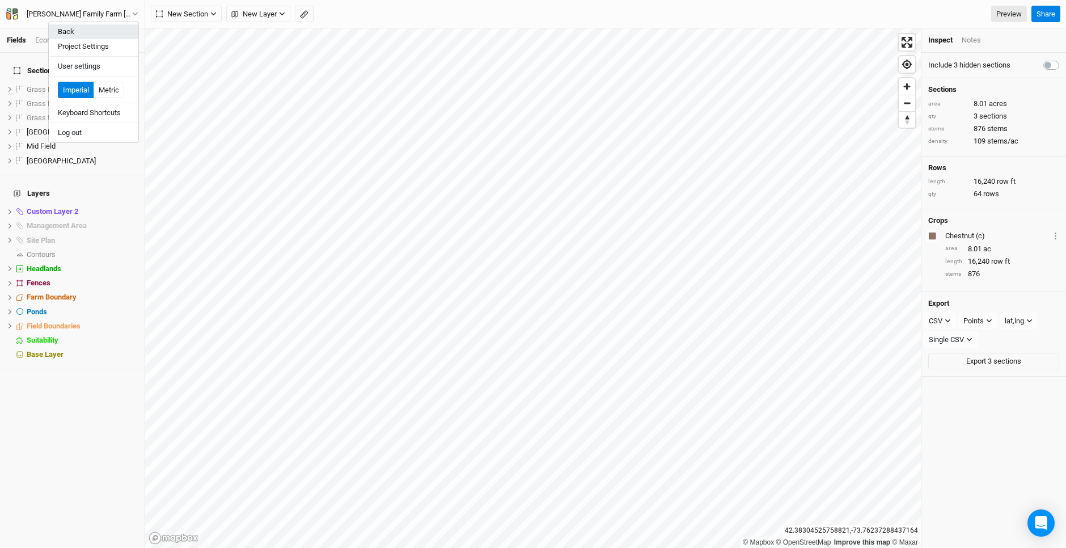
click at [62, 27] on button "Back" at bounding box center [94, 31] width 90 height 15
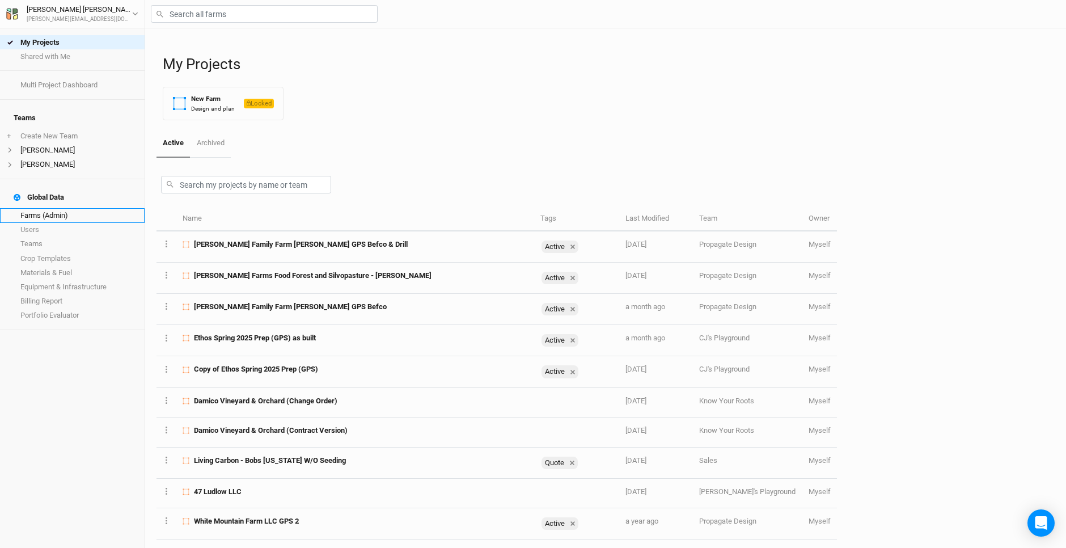
click at [77, 208] on link "Farms (Admin)" at bounding box center [72, 215] width 145 height 14
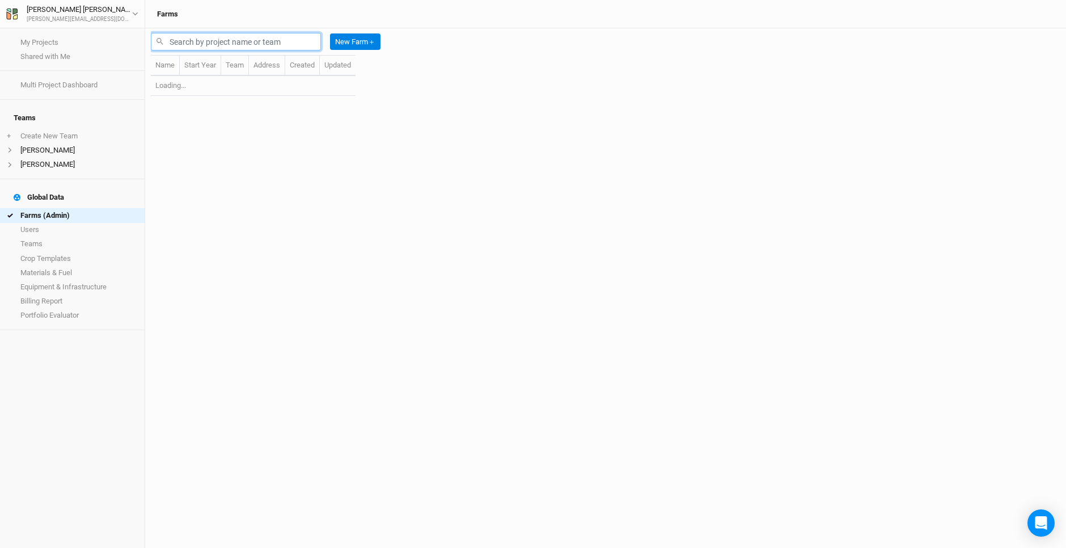
click at [190, 38] on input "text" at bounding box center [236, 42] width 170 height 18
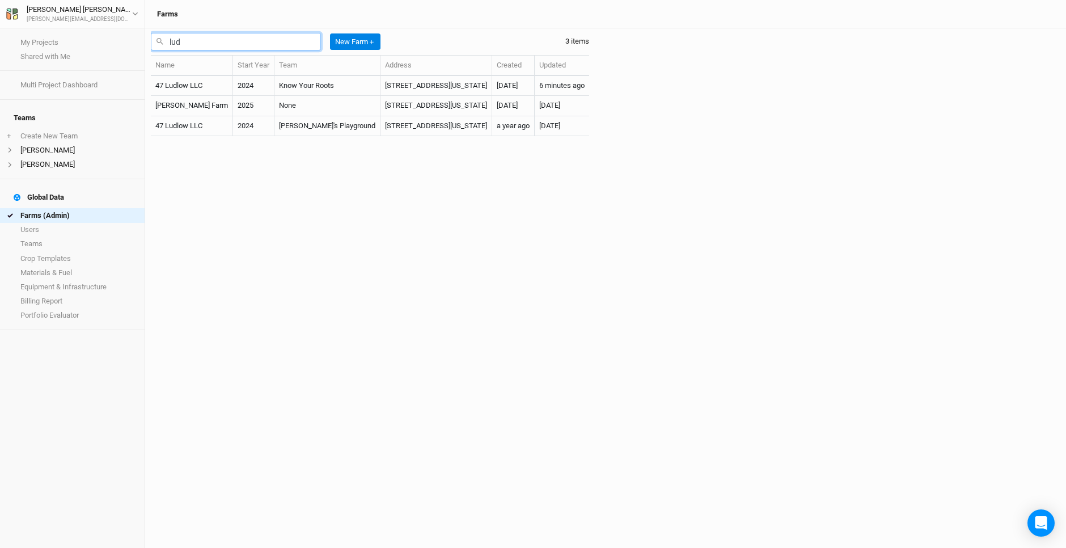
click at [195, 39] on input "lud" at bounding box center [236, 42] width 170 height 18
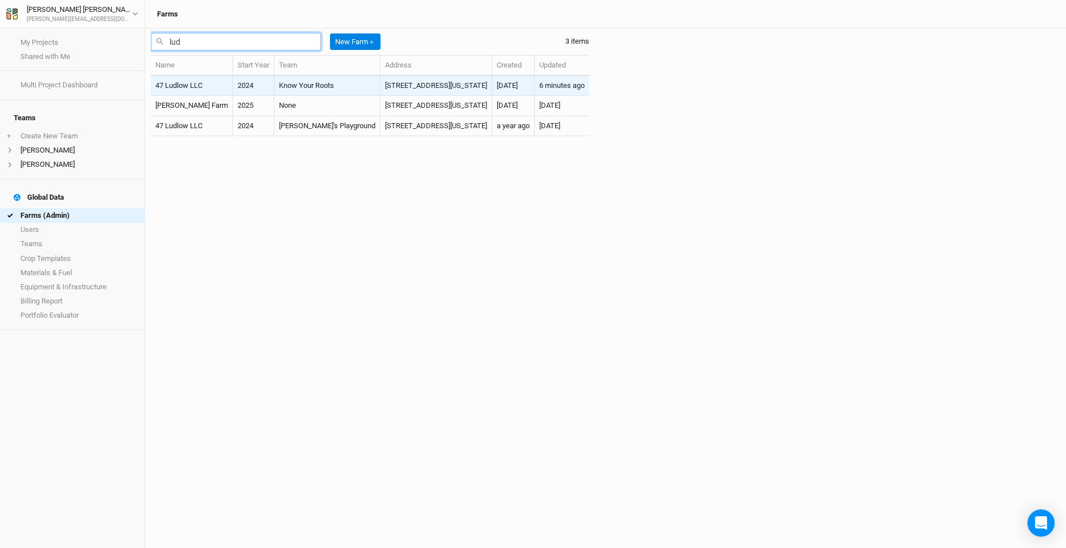
type input "lud"
click at [381, 81] on td "[STREET_ADDRESS][US_STATE]" at bounding box center [437, 86] width 112 height 20
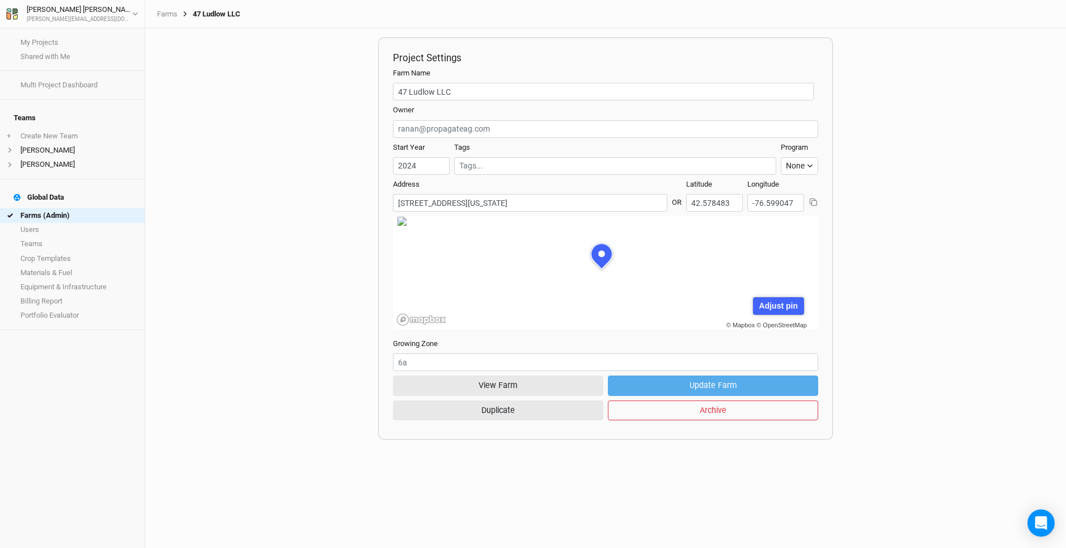
scroll to position [57, 155]
click at [477, 390] on button "View Farm" at bounding box center [498, 385] width 210 height 20
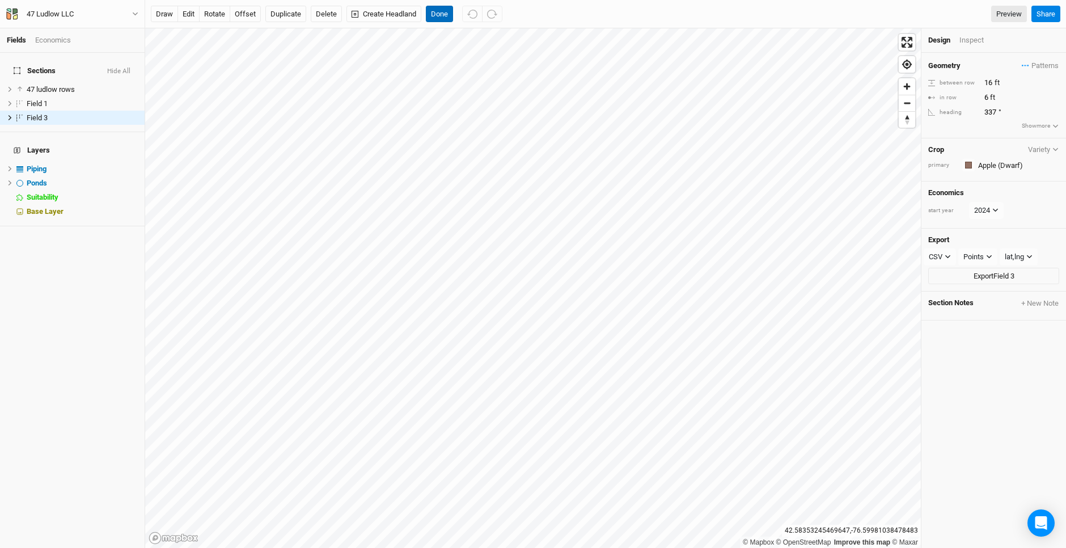
click at [444, 12] on button "Done" at bounding box center [439, 14] width 27 height 17
click at [981, 31] on div "Design Inspect" at bounding box center [994, 40] width 145 height 24
click at [974, 39] on div "Inspect" at bounding box center [980, 40] width 40 height 10
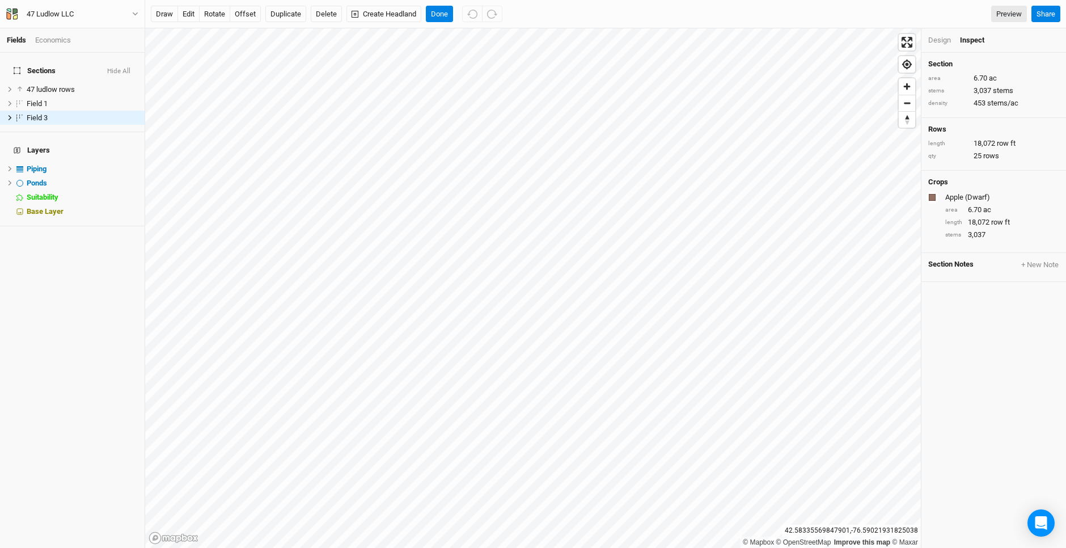
click at [937, 39] on div "Design" at bounding box center [939, 40] width 23 height 10
